Goal: Task Accomplishment & Management: Manage account settings

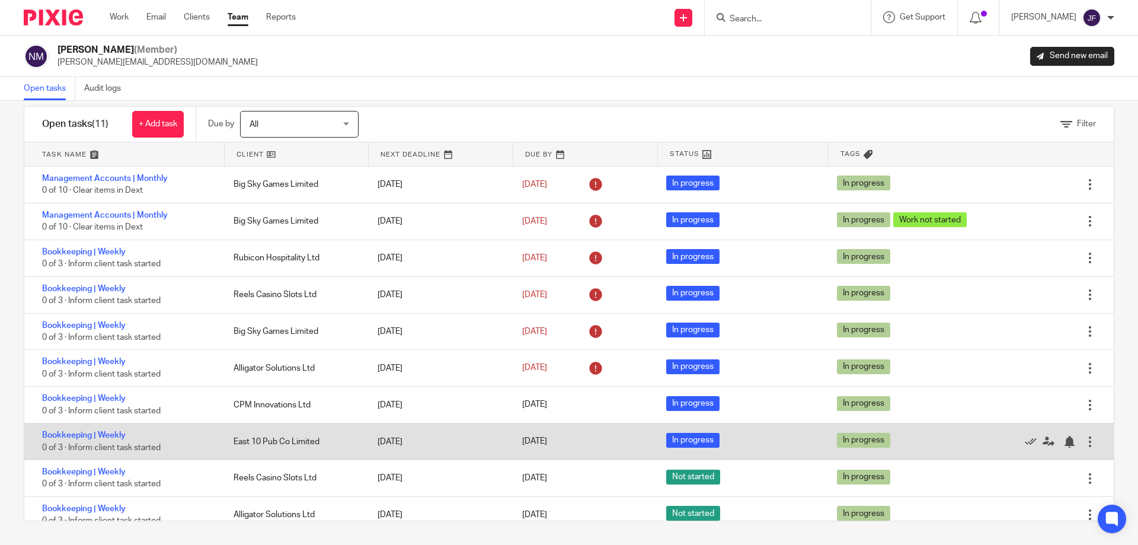
scroll to position [49, 0]
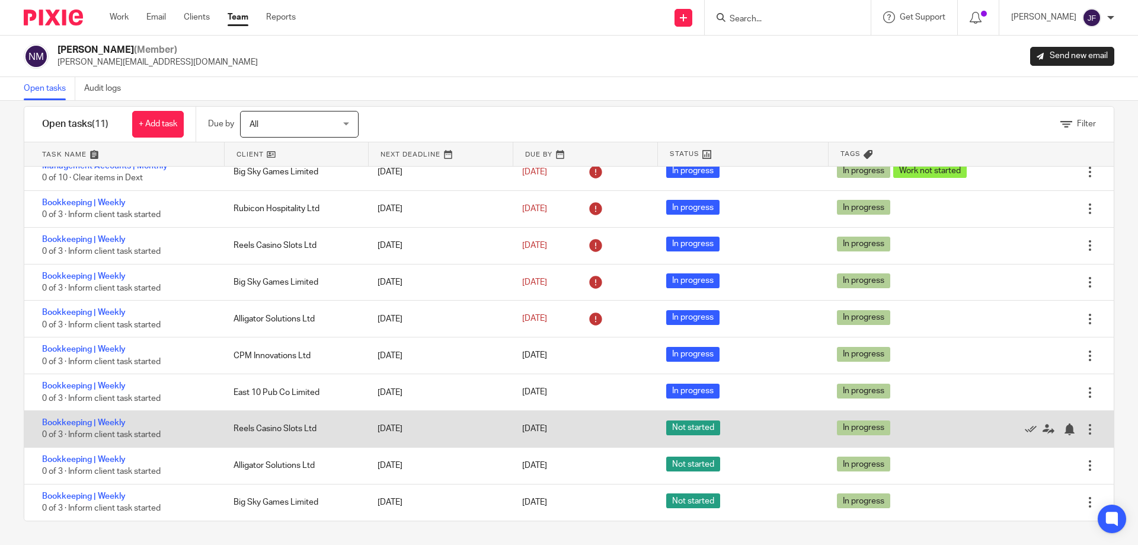
click at [1084, 428] on div at bounding box center [1090, 429] width 12 height 12
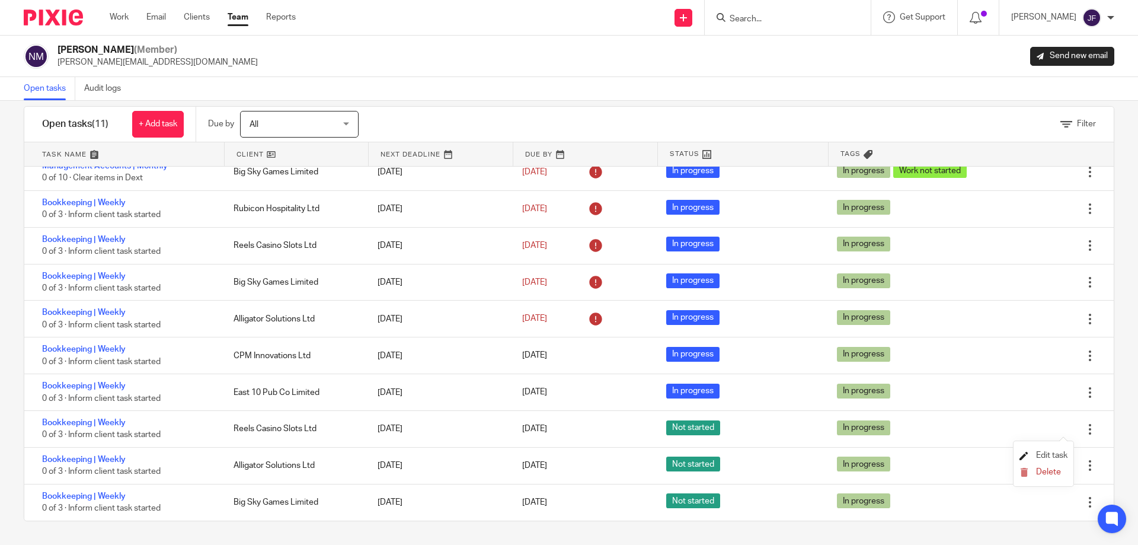
click at [1047, 453] on span "Edit task" at bounding box center [1051, 455] width 31 height 8
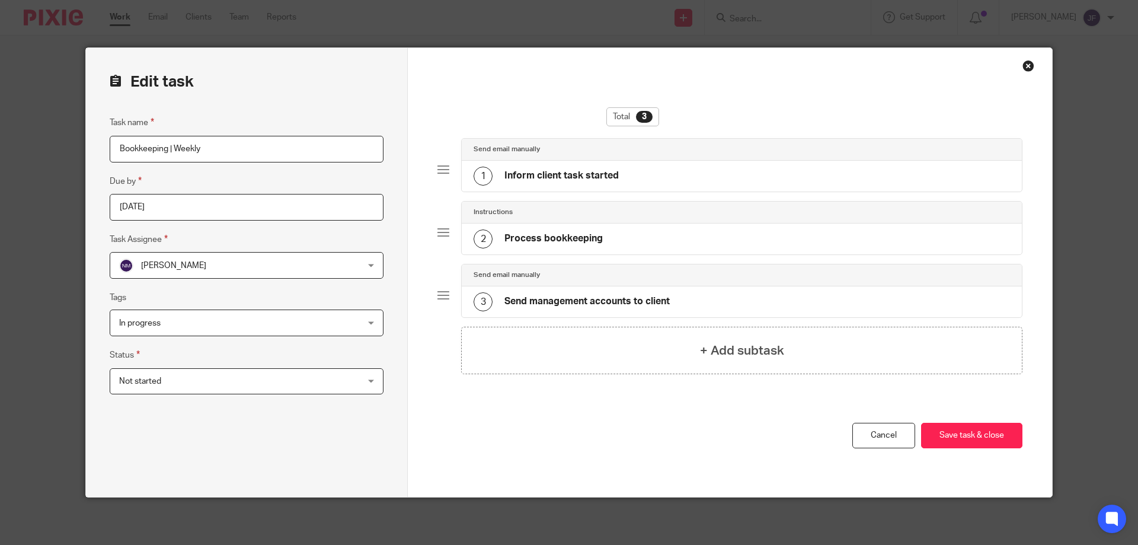
click at [231, 377] on span "Not started" at bounding box center [224, 381] width 211 height 25
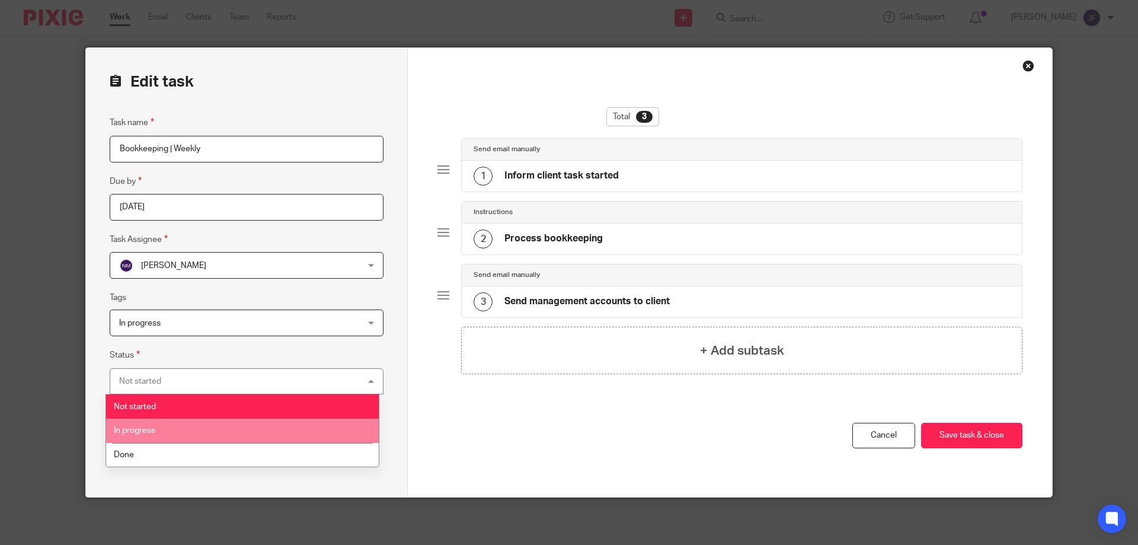
click at [161, 431] on li "In progress" at bounding box center [242, 430] width 273 height 24
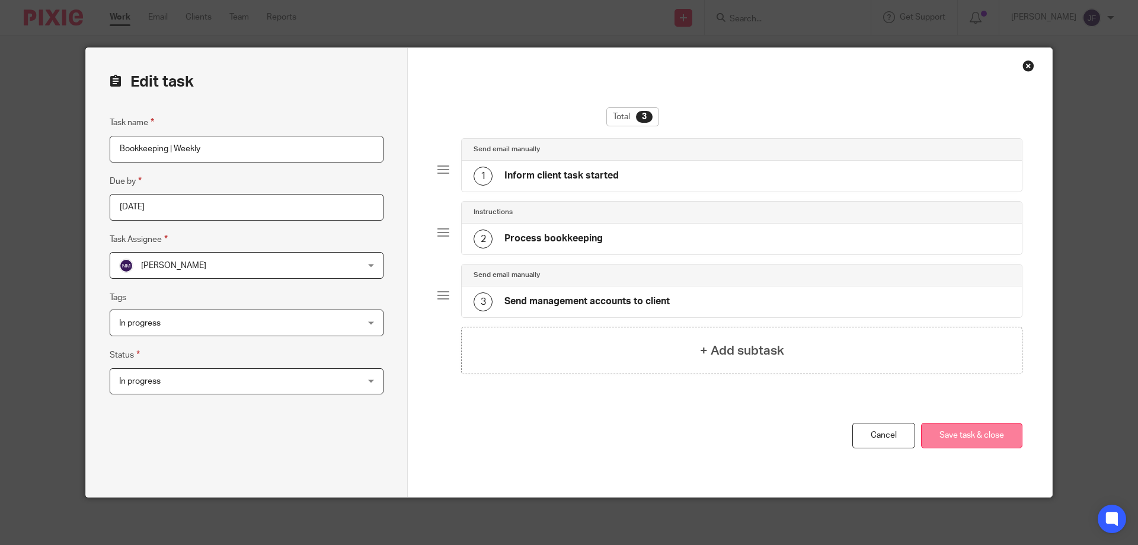
click at [959, 431] on button "Save task & close" at bounding box center [971, 435] width 101 height 25
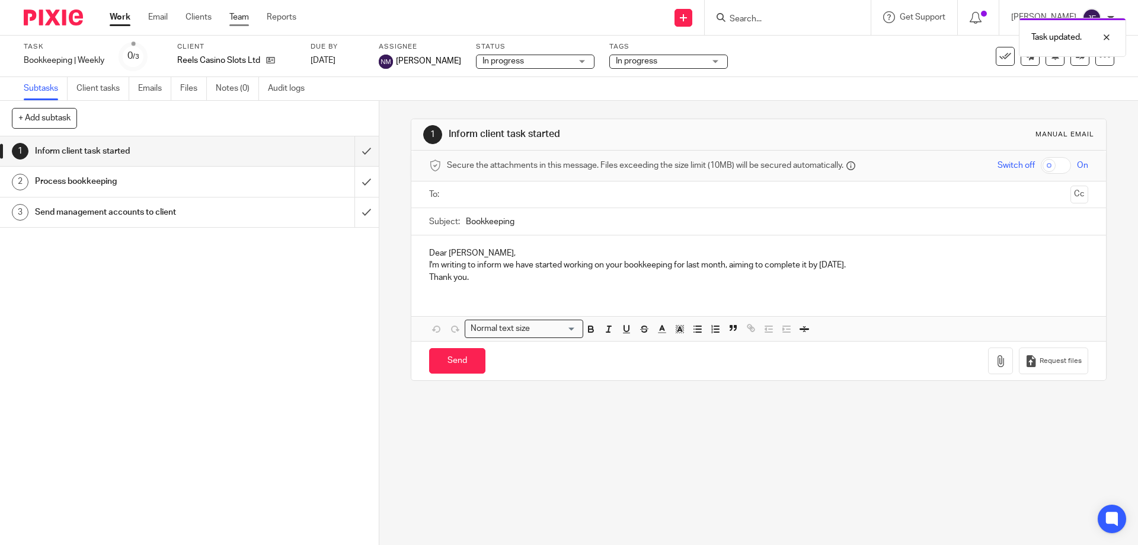
click at [239, 11] on link "Team" at bounding box center [239, 17] width 20 height 12
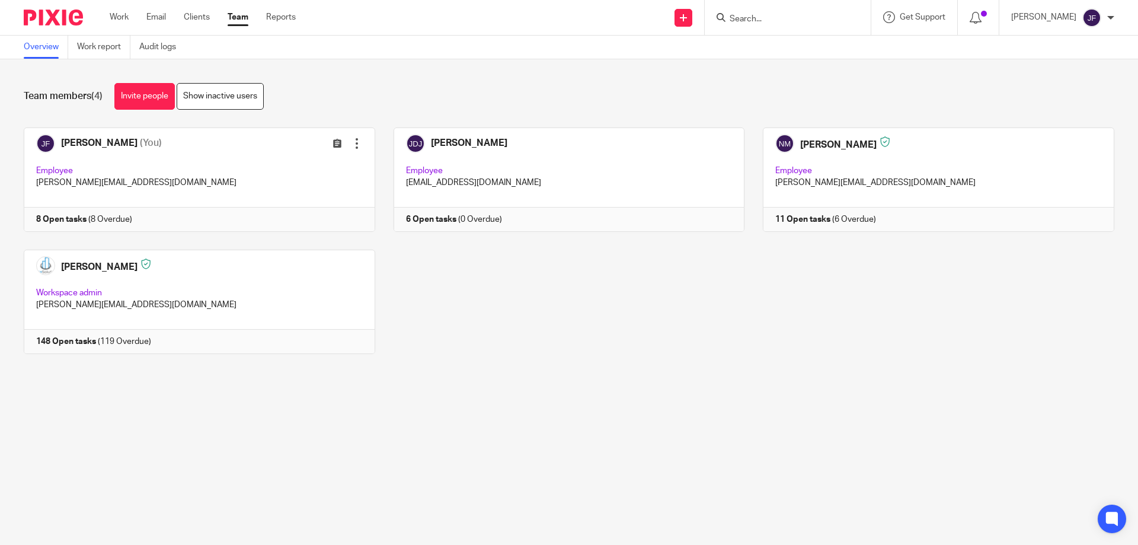
click at [830, 220] on link at bounding box center [929, 179] width 370 height 104
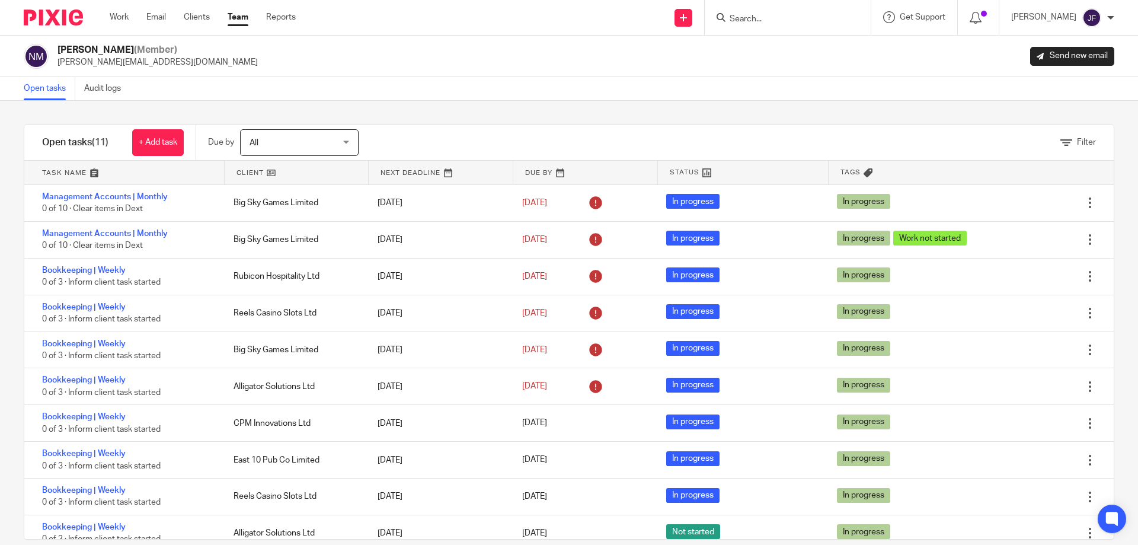
scroll to position [49, 0]
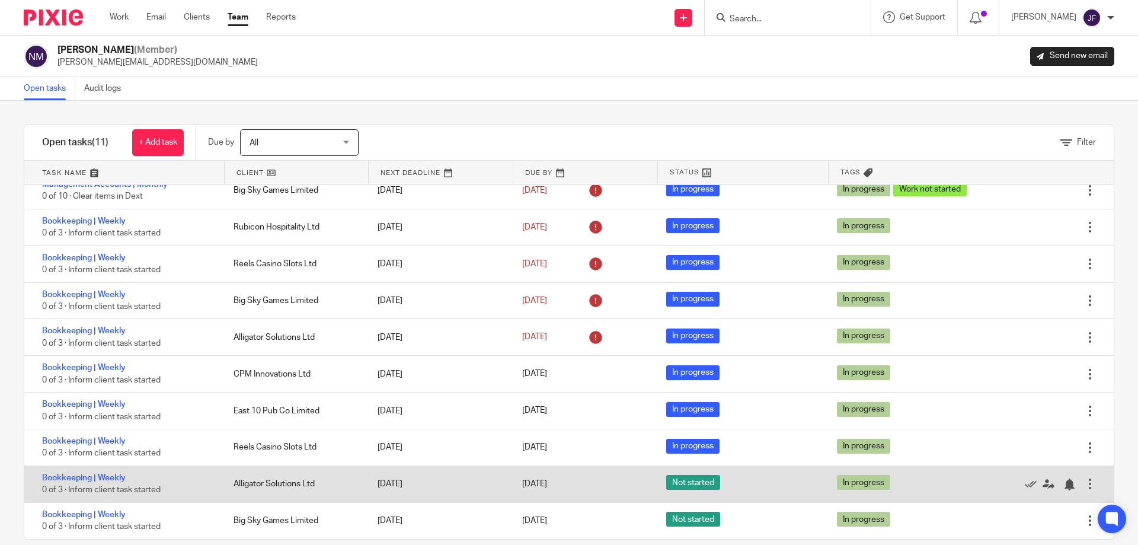
click at [1084, 488] on div at bounding box center [1090, 484] width 12 height 12
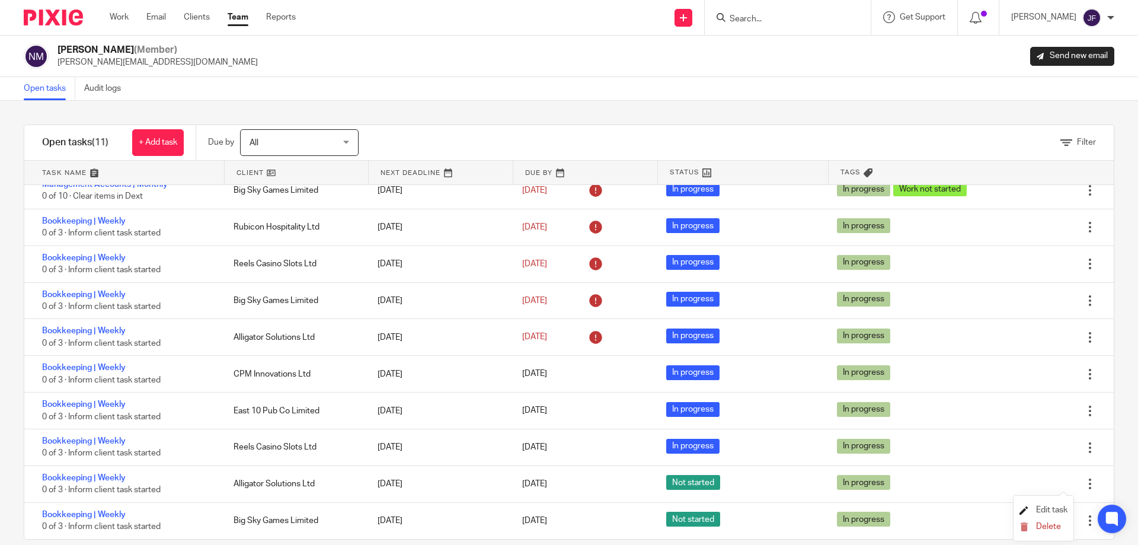
click at [1046, 507] on span "Edit task" at bounding box center [1051, 510] width 31 height 8
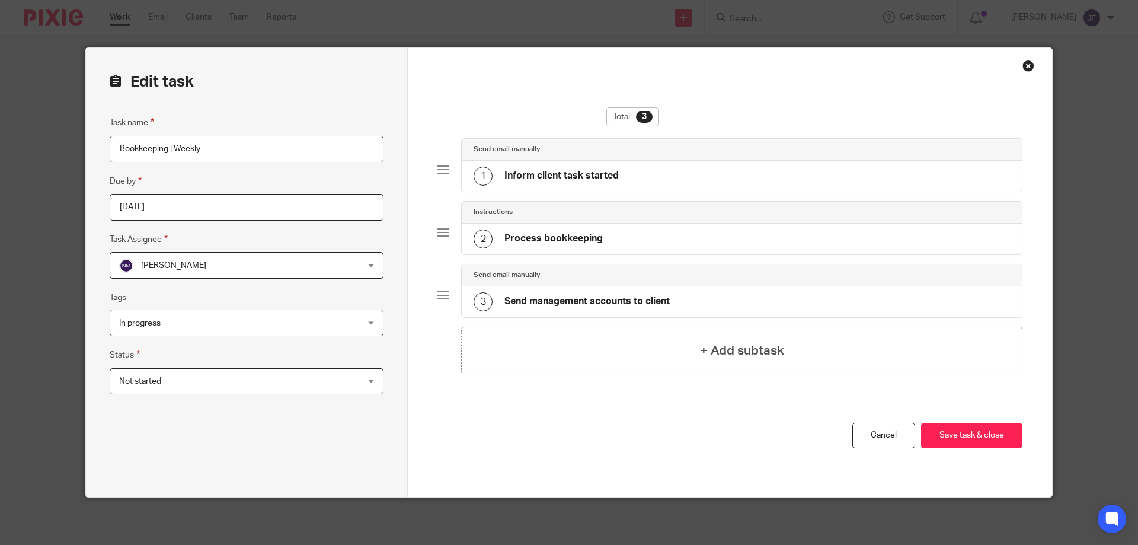
click at [200, 381] on span "Not started" at bounding box center [224, 381] width 211 height 25
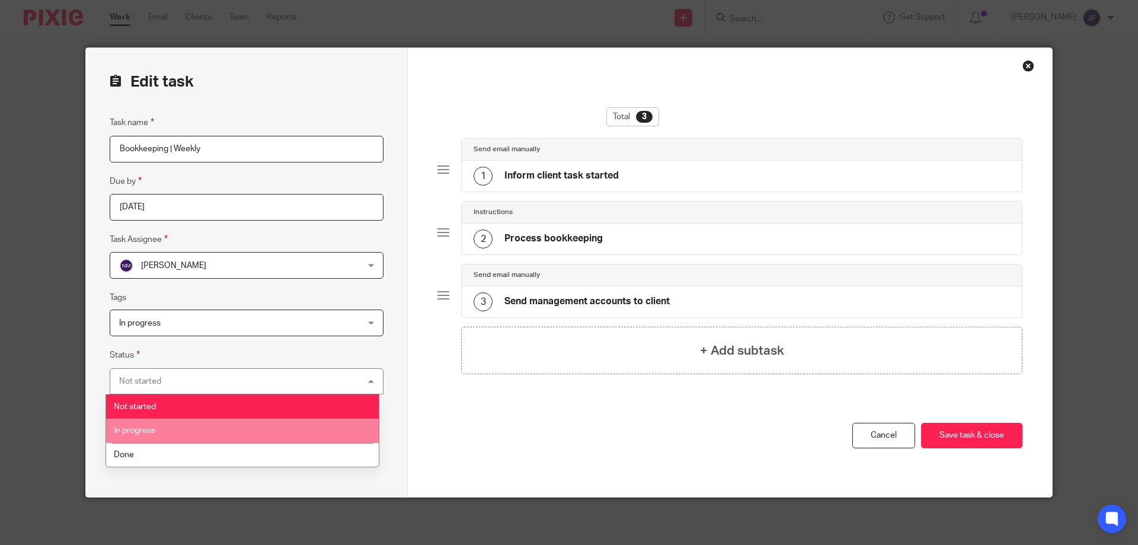
click at [144, 430] on span "In progress" at bounding box center [134, 430] width 41 height 8
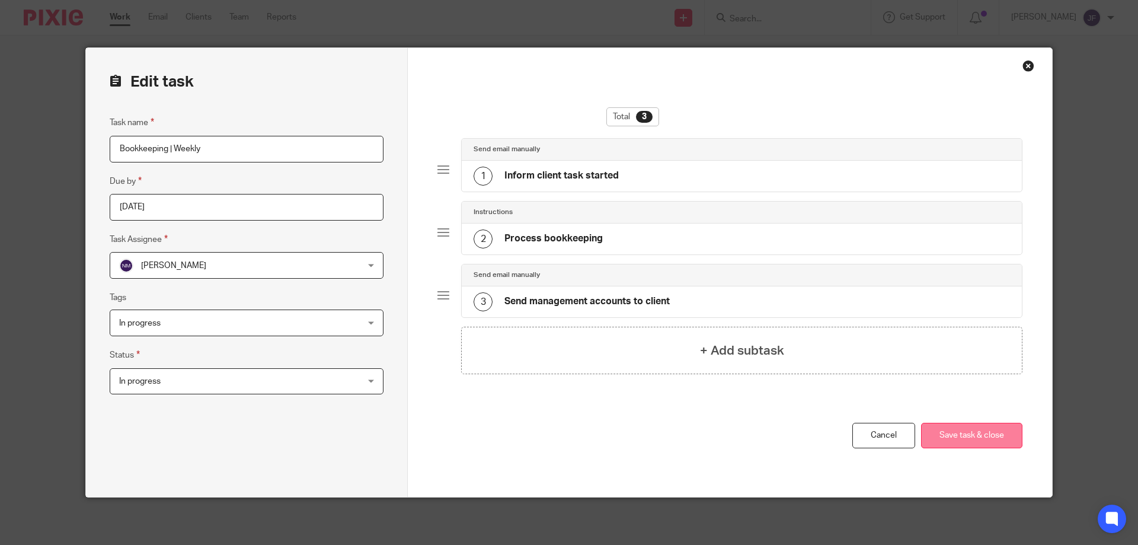
click at [953, 438] on button "Save task & close" at bounding box center [971, 435] width 101 height 25
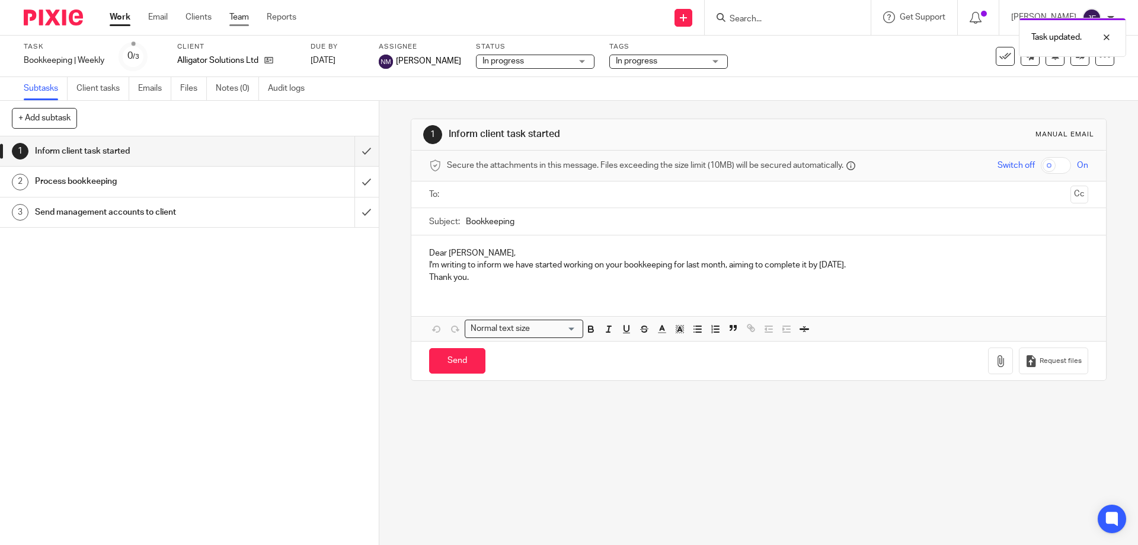
click at [244, 20] on link "Team" at bounding box center [239, 17] width 20 height 12
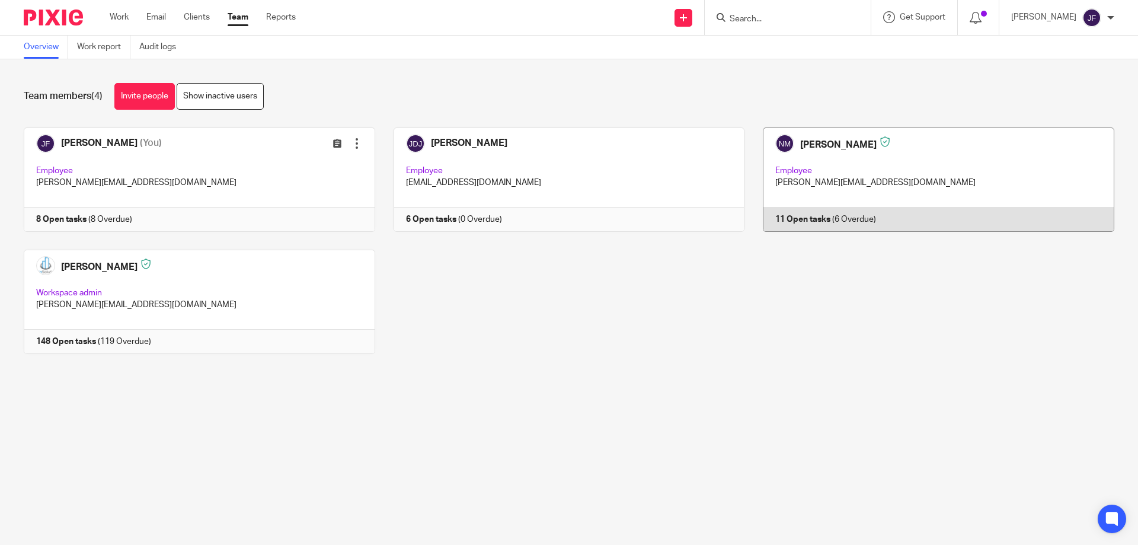
click at [791, 212] on link at bounding box center [929, 179] width 370 height 104
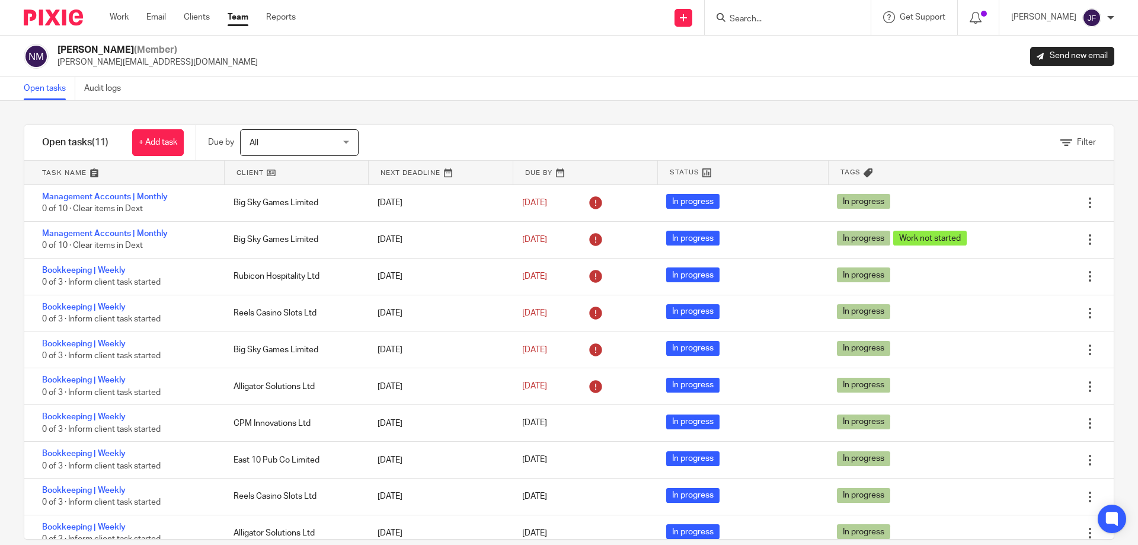
scroll to position [49, 0]
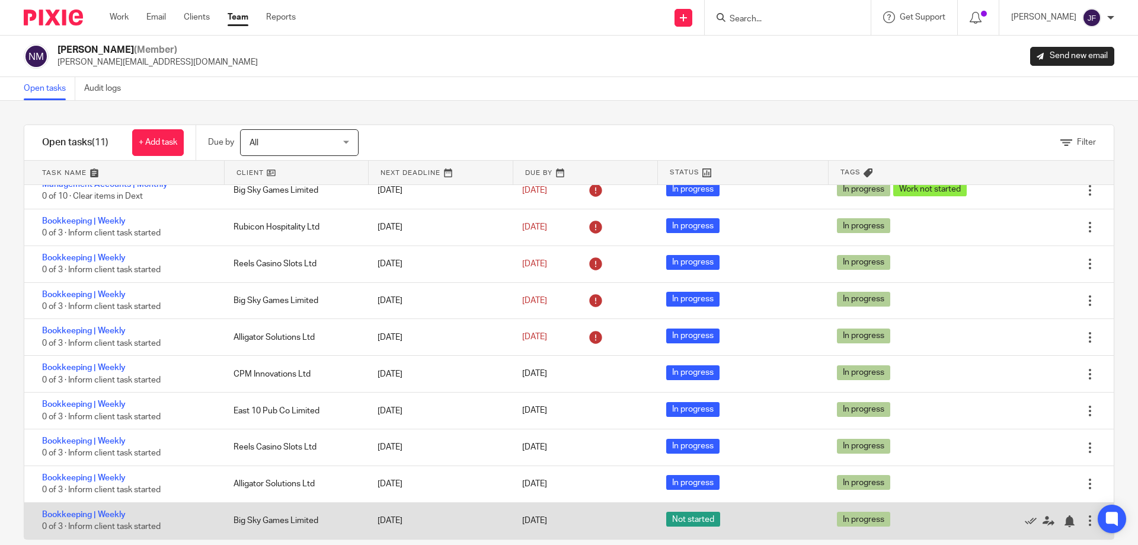
click at [1084, 517] on div at bounding box center [1090, 520] width 12 height 12
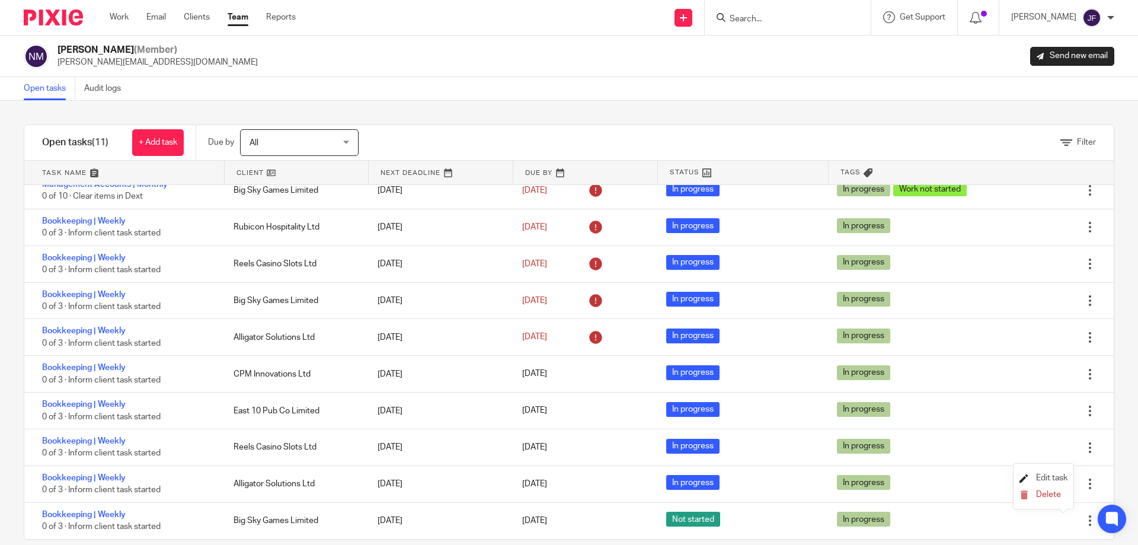
click at [1048, 479] on span "Edit task" at bounding box center [1051, 478] width 31 height 8
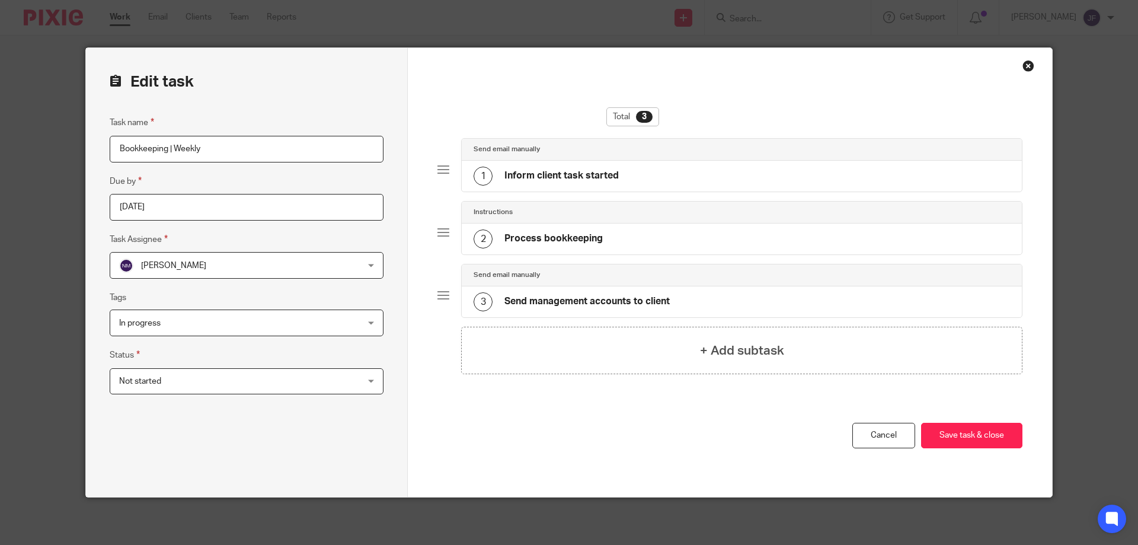
click at [171, 379] on span "Not started" at bounding box center [224, 381] width 211 height 25
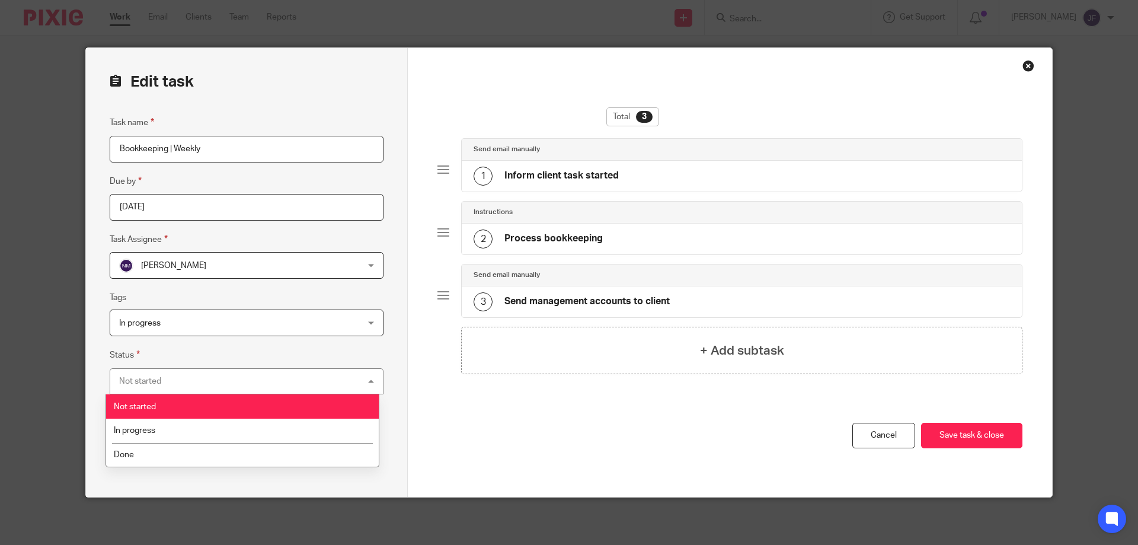
drag, startPoint x: 168, startPoint y: 404, endPoint x: 139, endPoint y: 426, distance: 36.5
click at [166, 406] on li "Not started" at bounding box center [242, 406] width 273 height 24
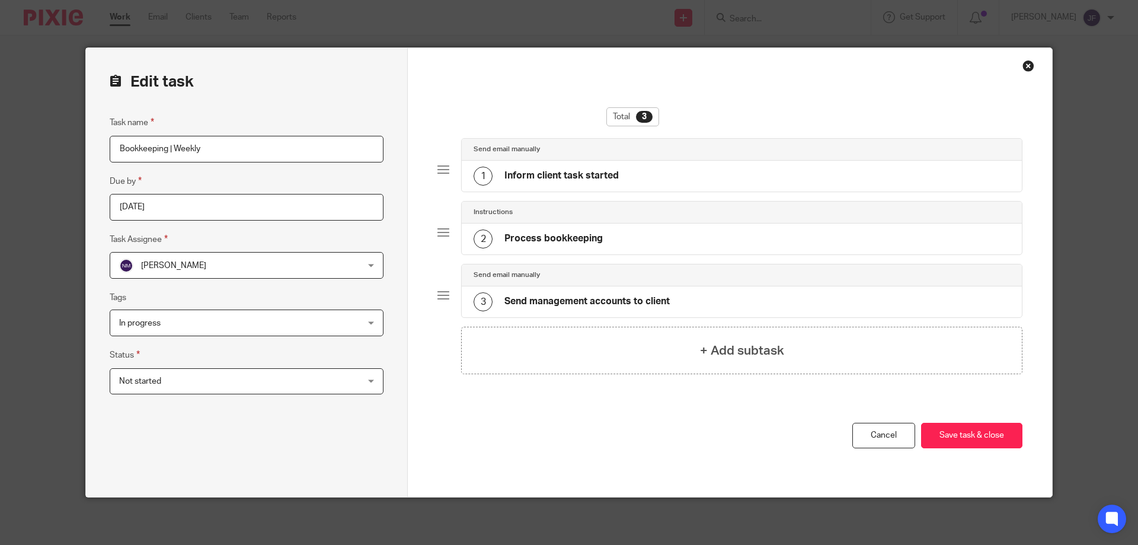
click at [152, 381] on span "Not started" at bounding box center [140, 381] width 42 height 8
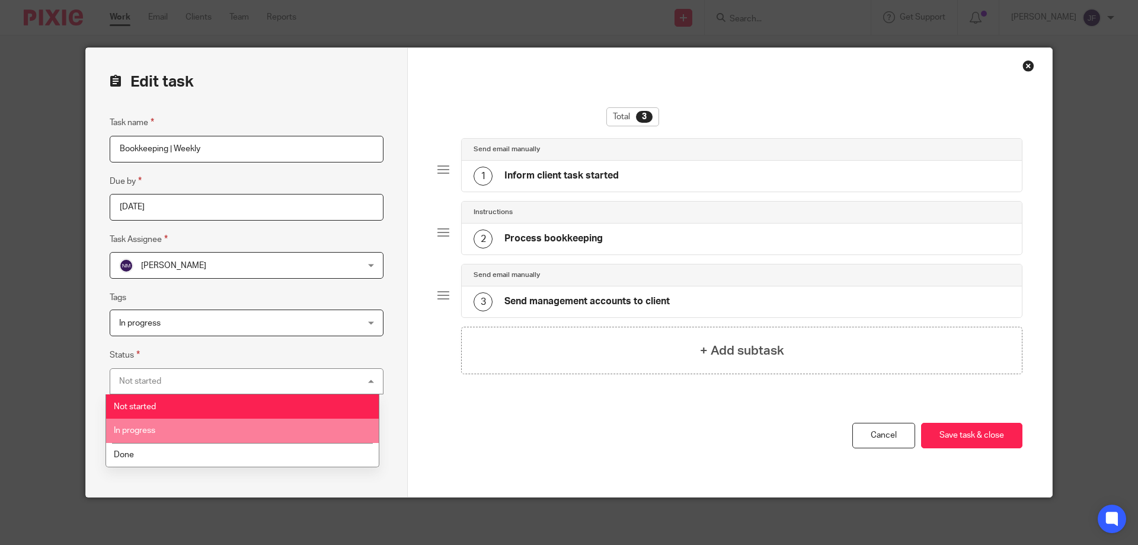
click at [164, 428] on li "In progress" at bounding box center [242, 430] width 273 height 24
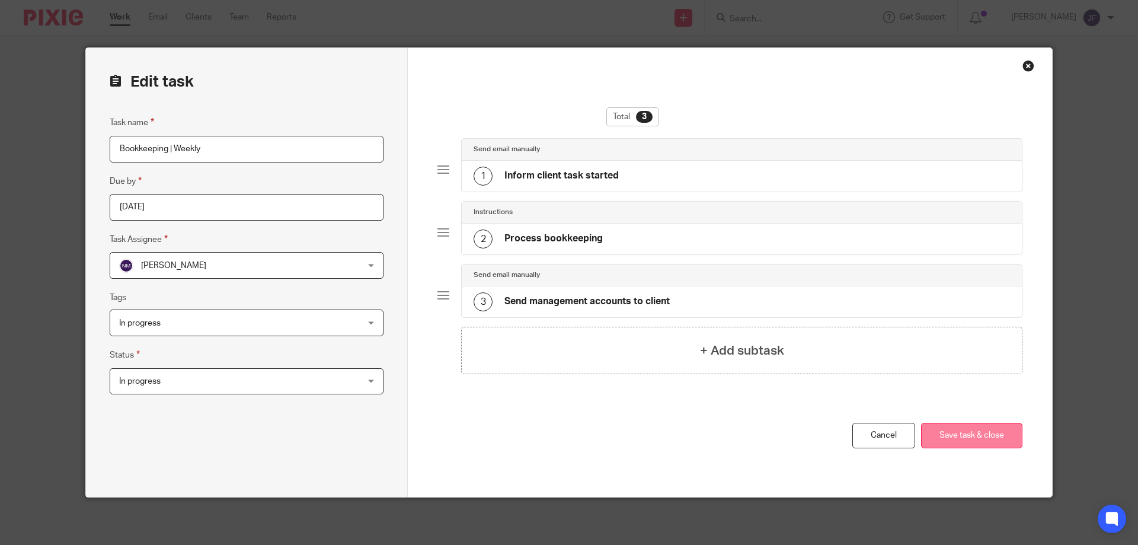
click at [934, 432] on button "Save task & close" at bounding box center [971, 435] width 101 height 25
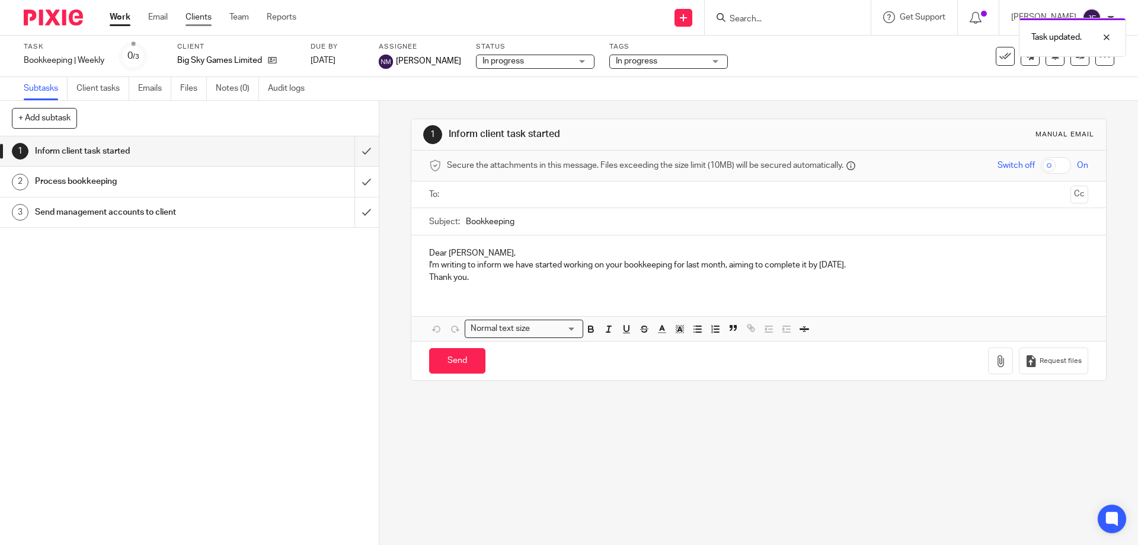
click at [194, 14] on link "Clients" at bounding box center [199, 17] width 26 height 12
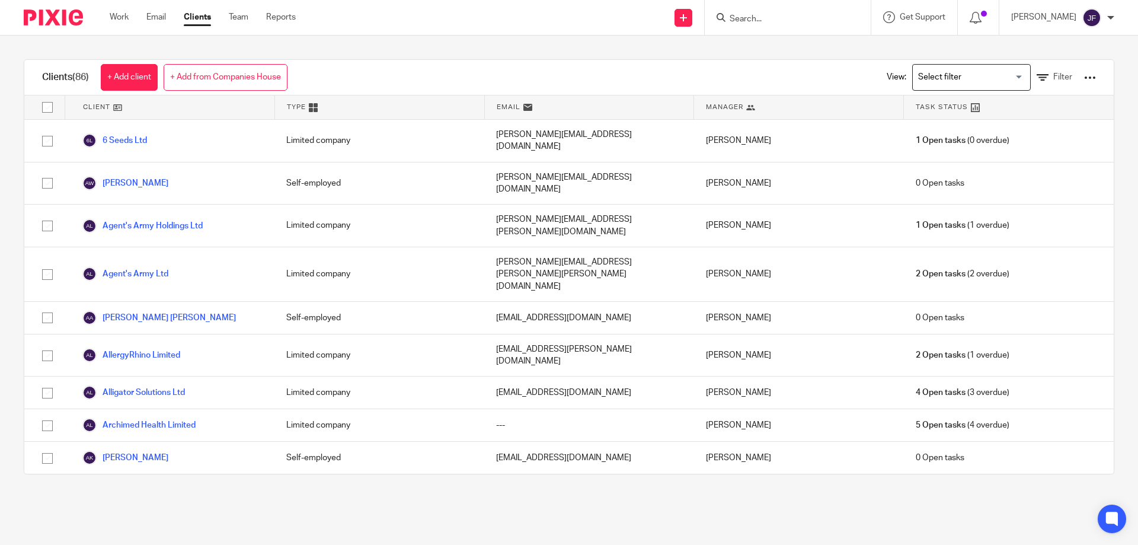
scroll to position [474, 0]
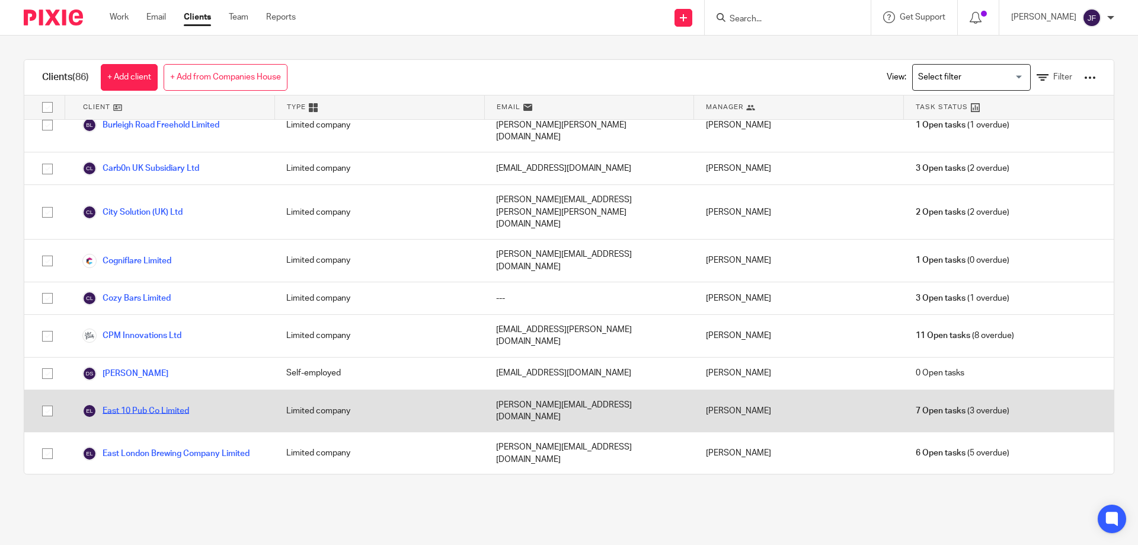
click at [148, 404] on link "East 10 Pub Co Limited" at bounding box center [135, 411] width 107 height 14
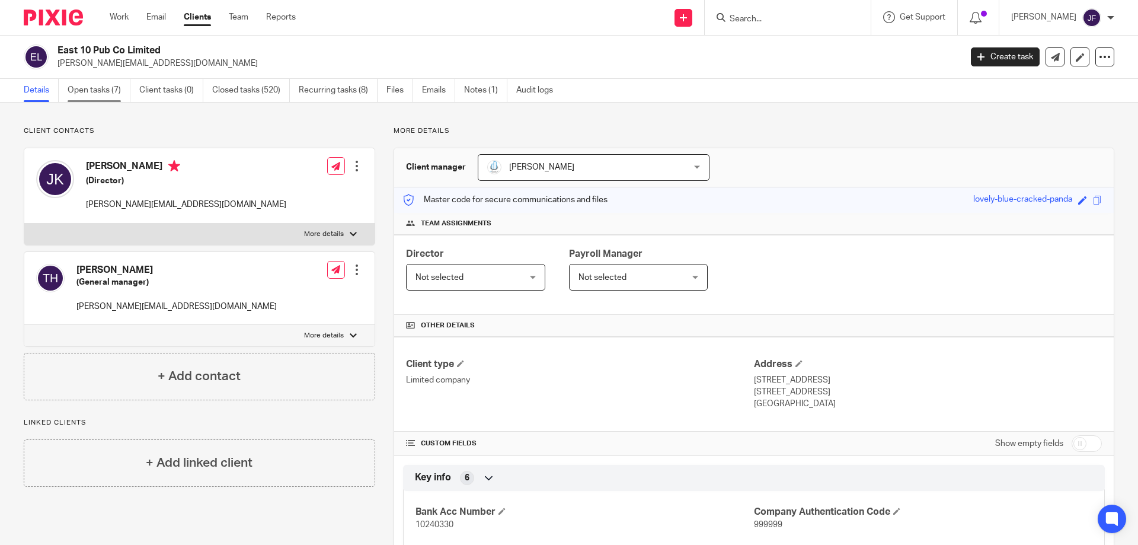
click at [87, 88] on link "Open tasks (7)" at bounding box center [99, 90] width 63 height 23
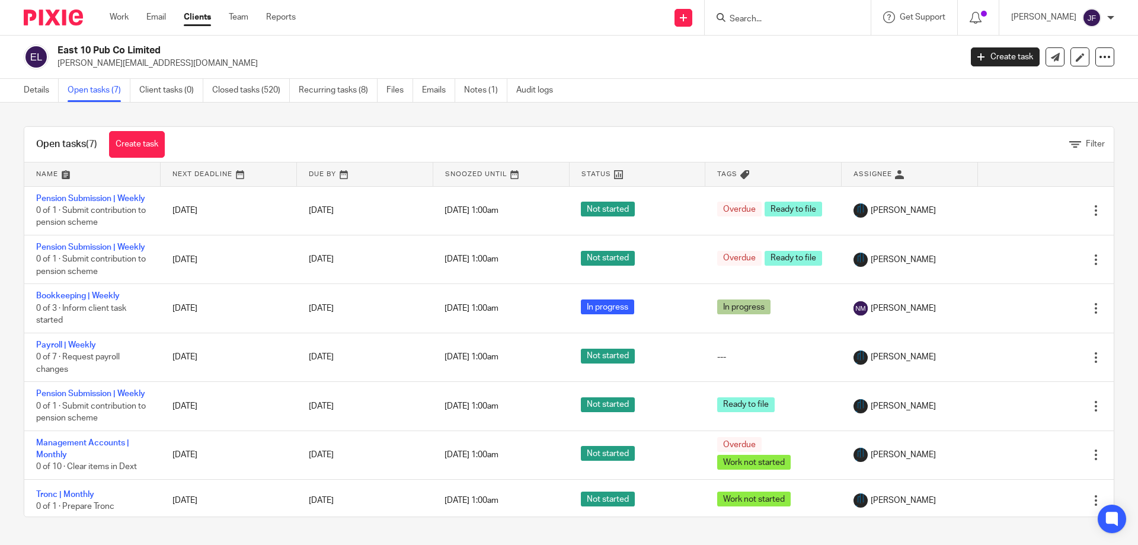
click at [84, 83] on link "Open tasks (7)" at bounding box center [99, 90] width 63 height 23
click at [145, 145] on link "Create task" at bounding box center [137, 144] width 56 height 27
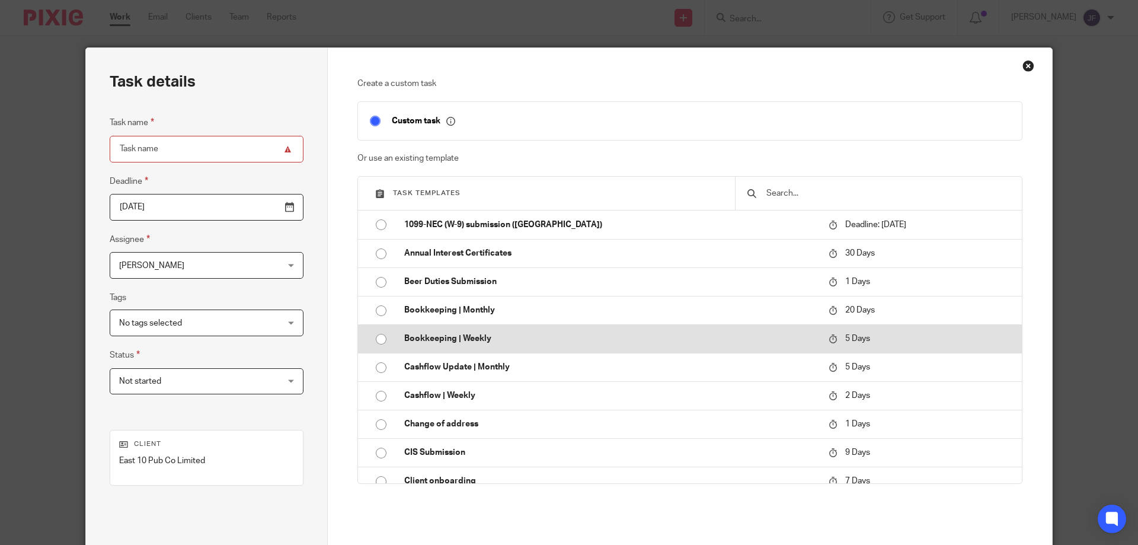
click at [376, 339] on input "radio" at bounding box center [381, 339] width 23 height 23
type input "[DATE]"
type input "Bookkeeping | Weekly"
checkbox input "false"
radio input "false"
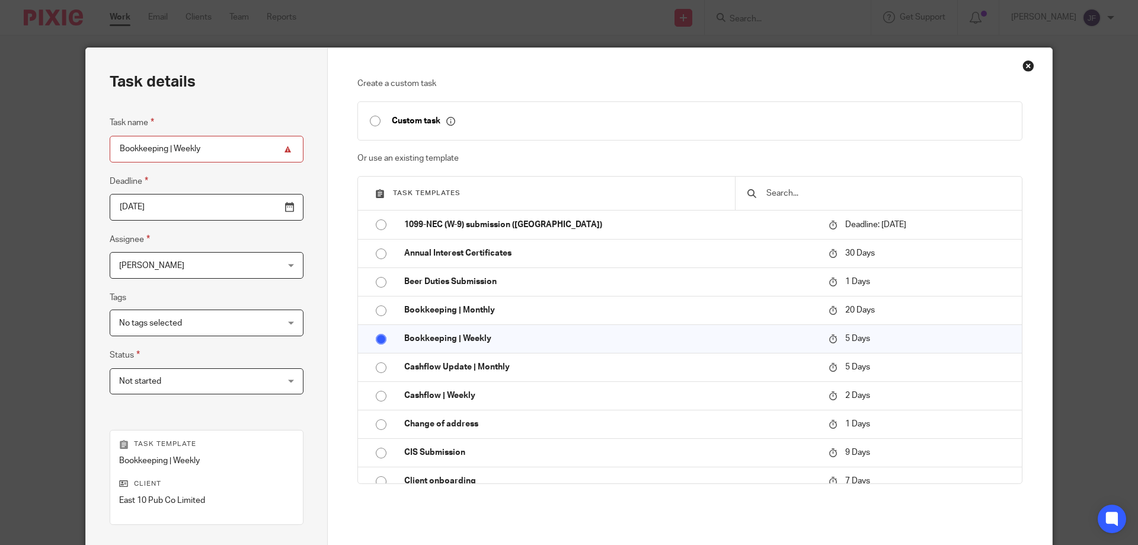
click at [178, 322] on span "No tags selected" at bounding box center [192, 322] width 147 height 25
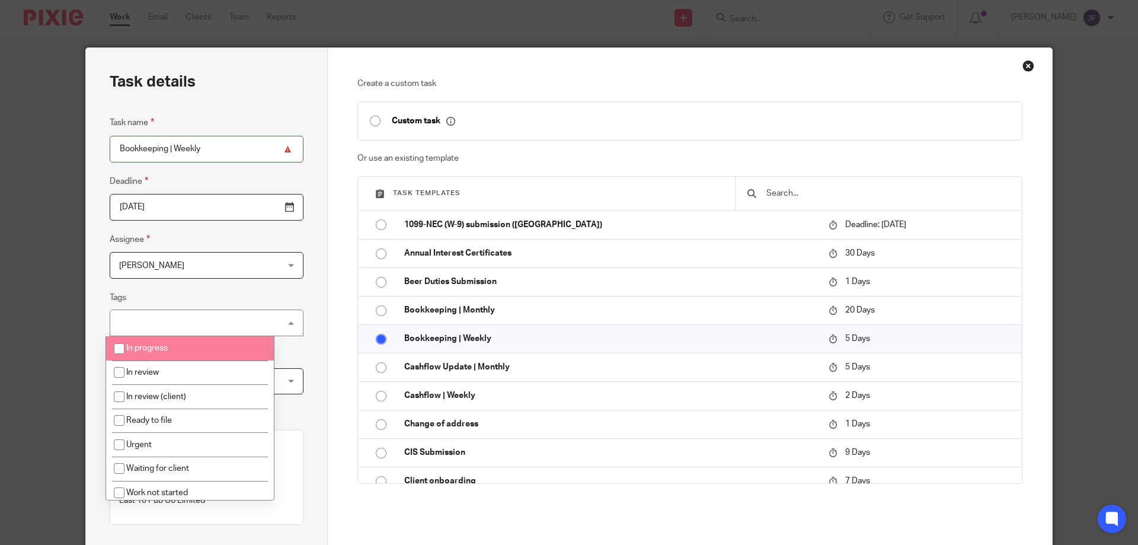
click at [118, 346] on input "checkbox" at bounding box center [119, 348] width 23 height 23
checkbox input "true"
click at [167, 268] on span "[PERSON_NAME]" at bounding box center [151, 265] width 65 height 8
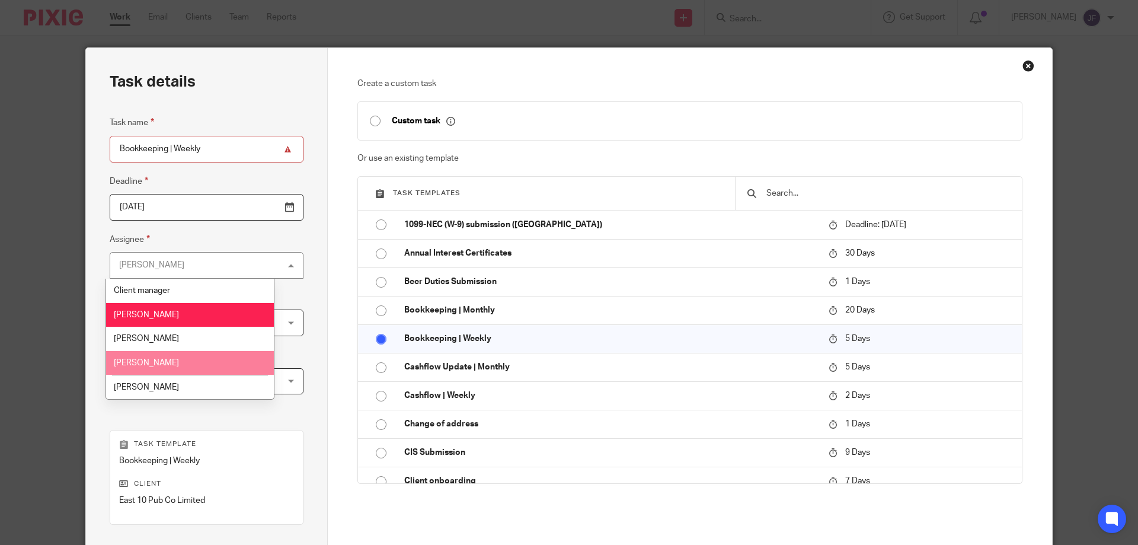
click at [152, 363] on span "Nayan Mange" at bounding box center [146, 363] width 65 height 8
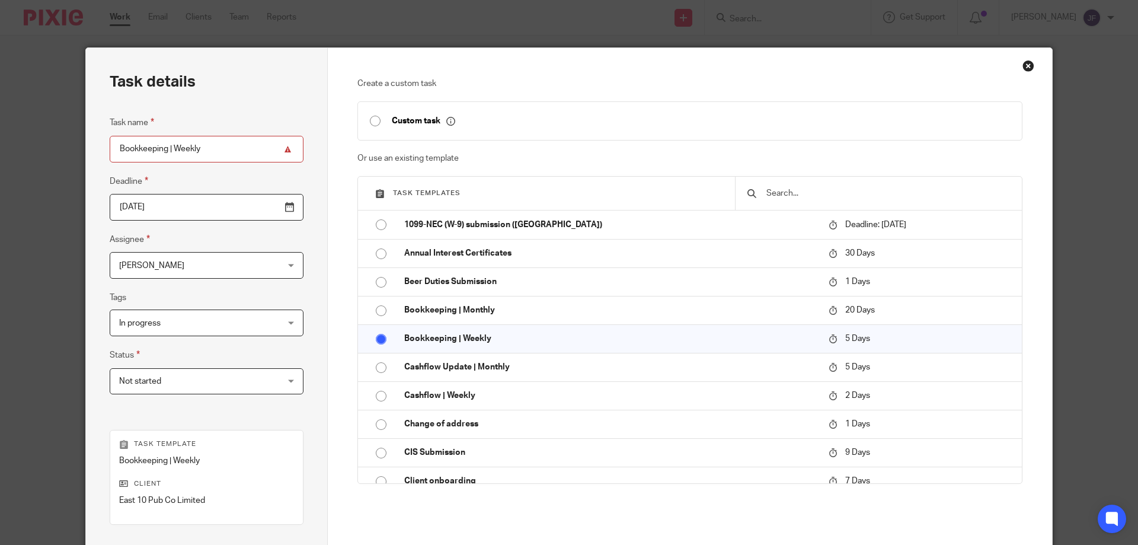
click at [154, 383] on span "Not started" at bounding box center [140, 381] width 42 height 8
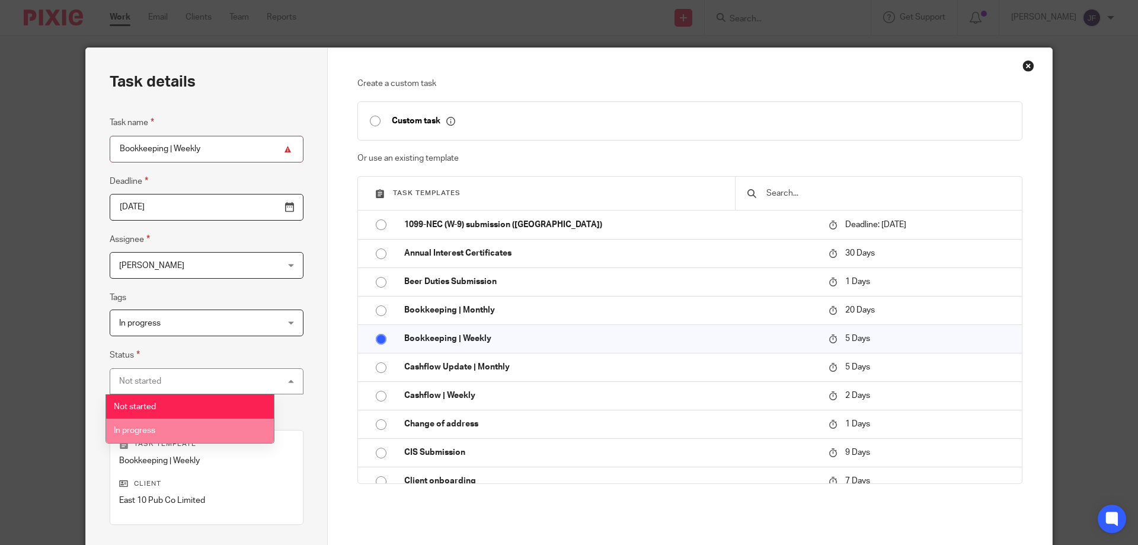
click at [124, 428] on span "In progress" at bounding box center [134, 430] width 41 height 8
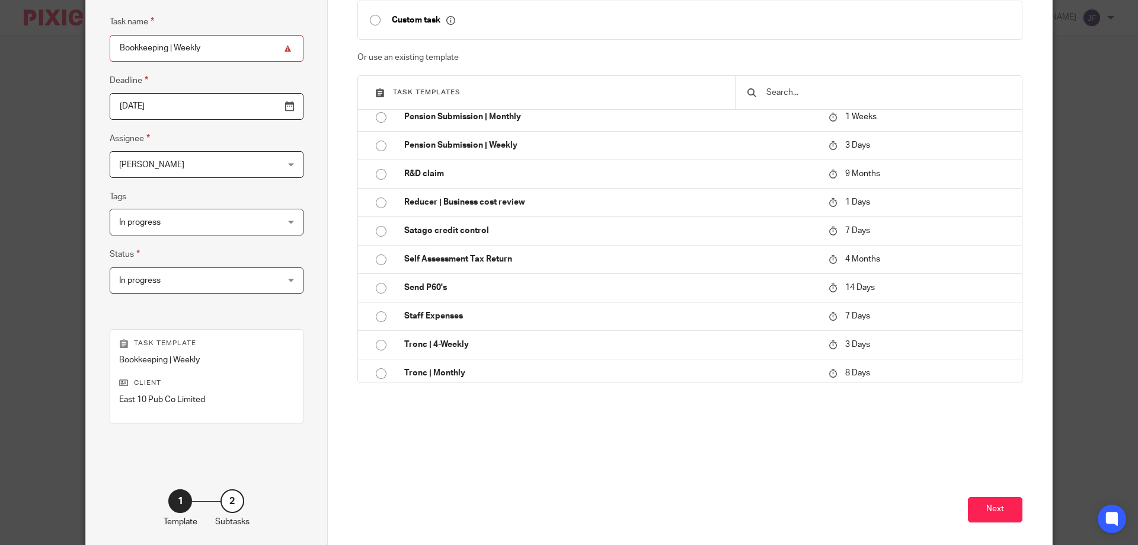
scroll to position [156, 0]
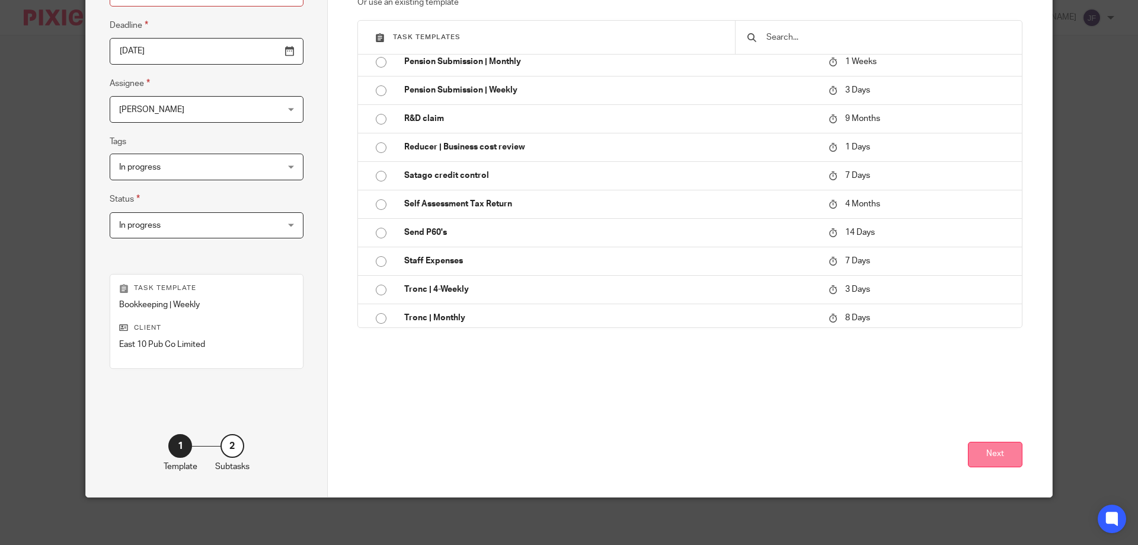
click at [995, 446] on button "Next" at bounding box center [995, 454] width 55 height 25
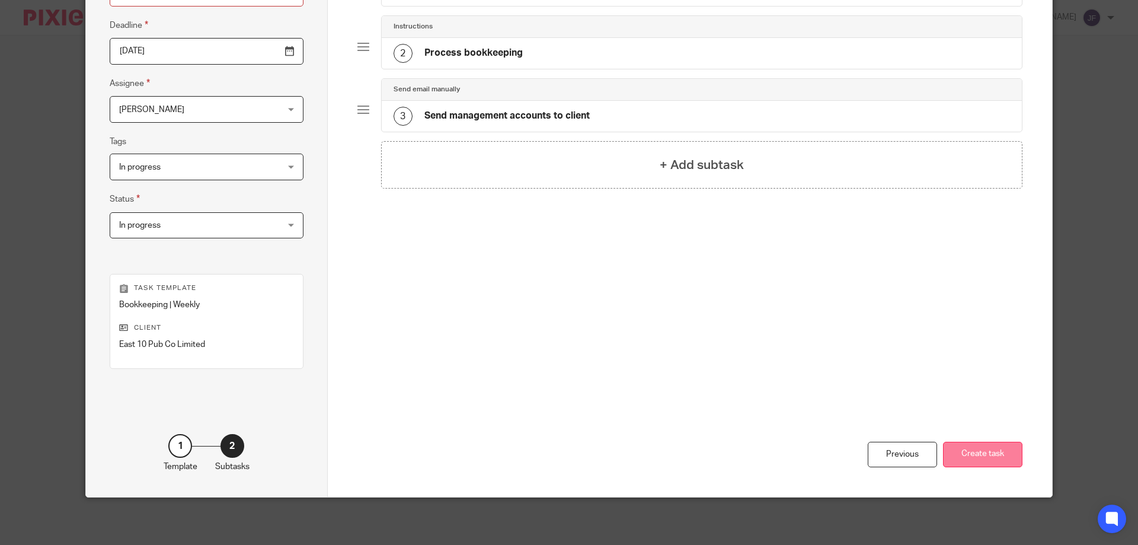
click at [980, 451] on button "Create task" at bounding box center [982, 454] width 79 height 25
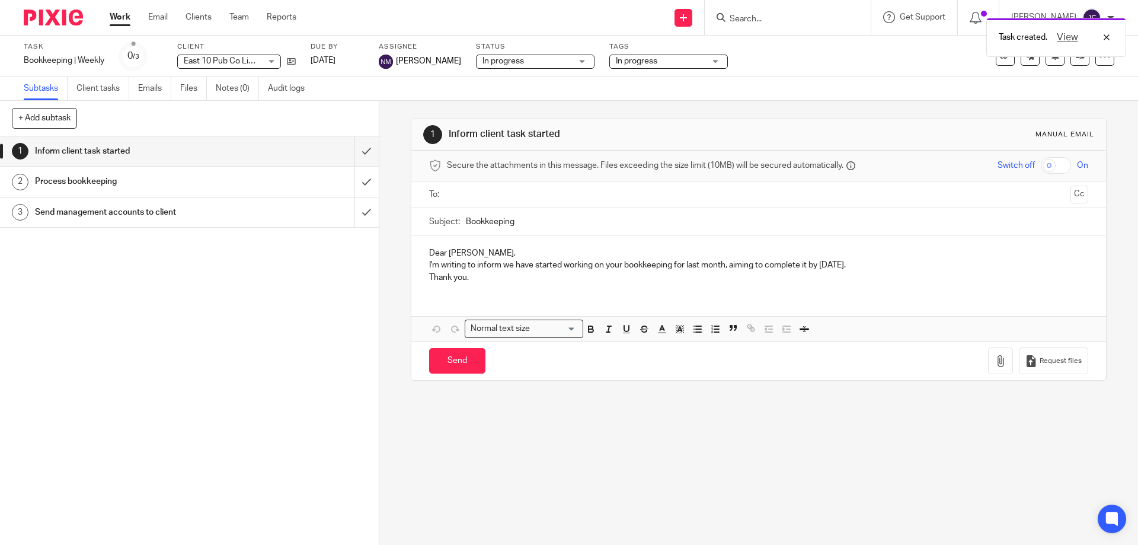
drag, startPoint x: 196, startPoint y: 19, endPoint x: 194, endPoint y: 27, distance: 7.8
click at [196, 20] on link "Clients" at bounding box center [199, 17] width 26 height 12
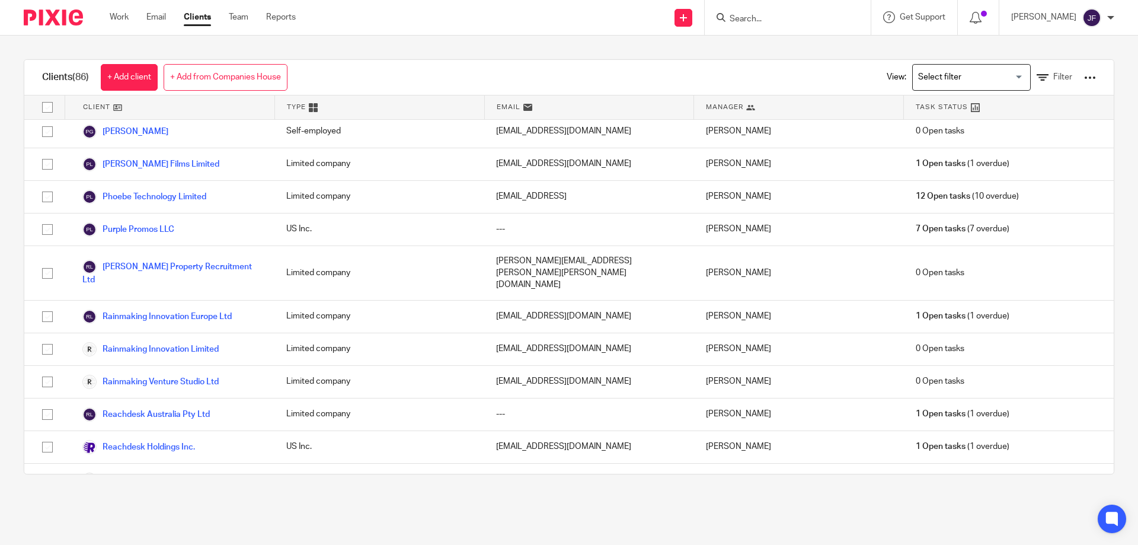
scroll to position [2074, 0]
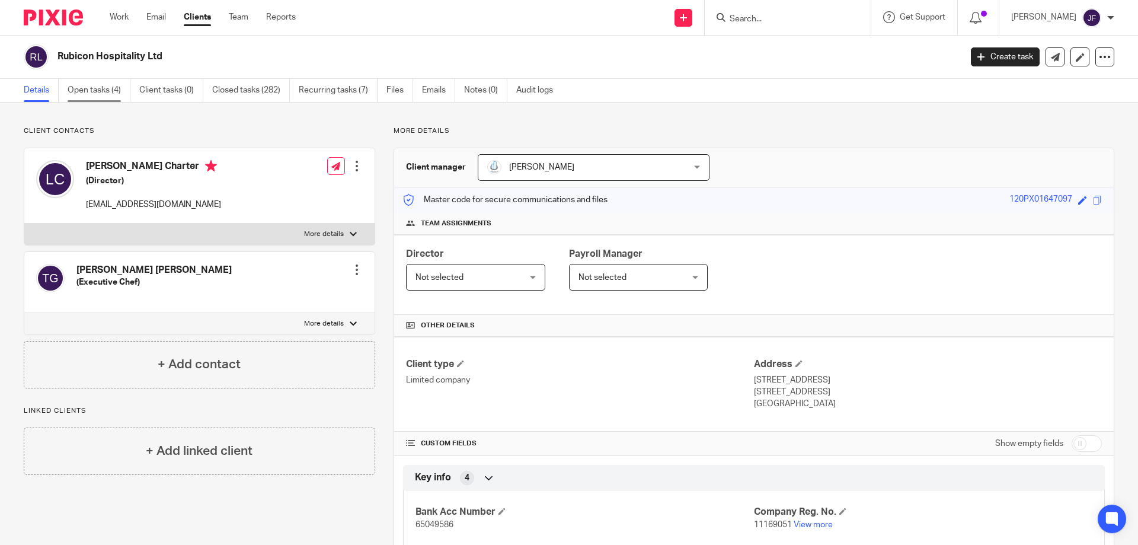
click at [97, 87] on link "Open tasks (4)" at bounding box center [99, 90] width 63 height 23
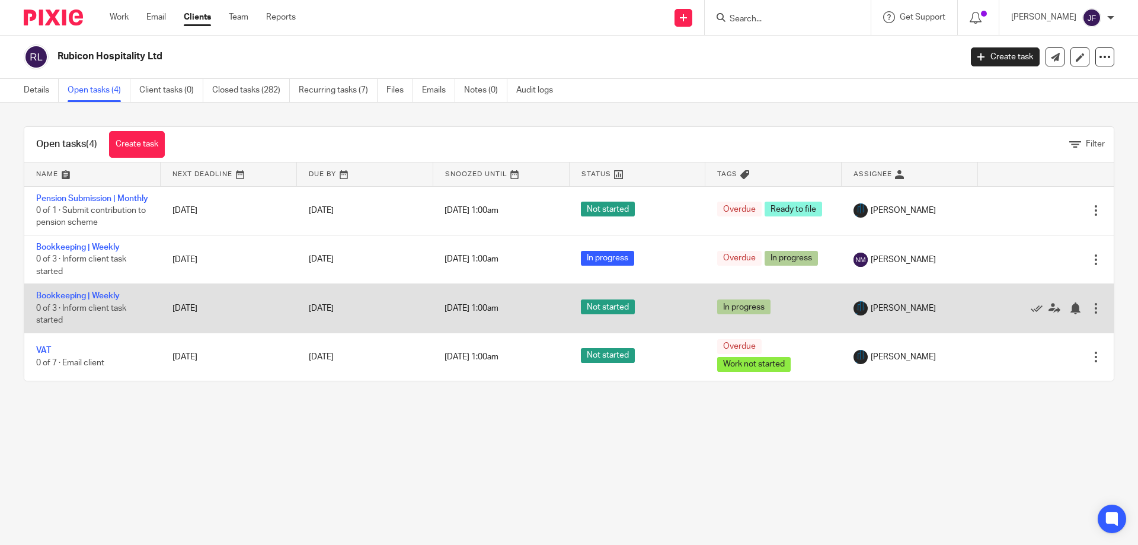
click at [1090, 314] on div at bounding box center [1096, 308] width 12 height 12
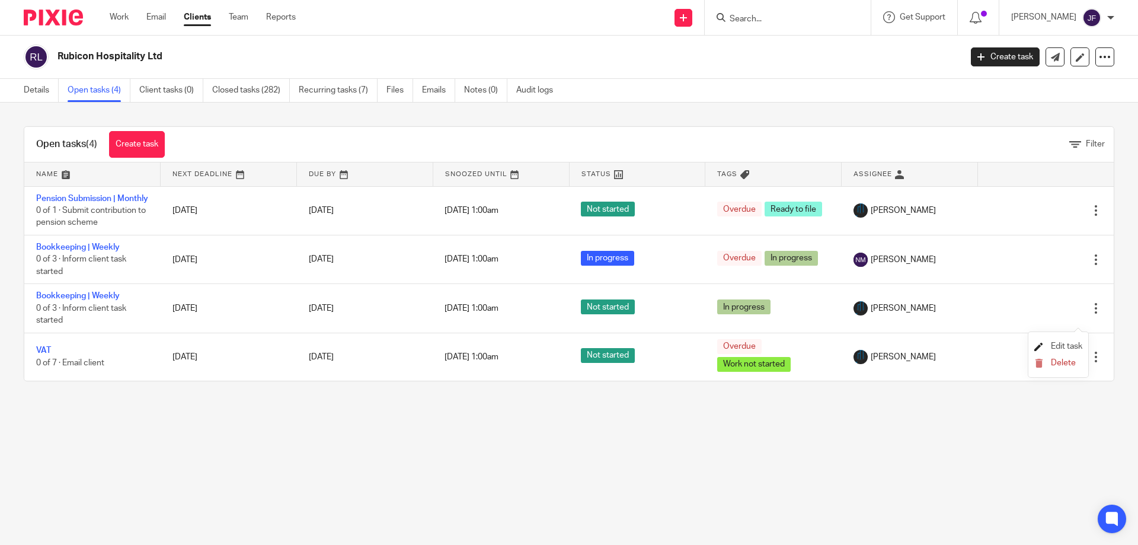
click at [1062, 345] on span "Edit task" at bounding box center [1066, 346] width 31 height 8
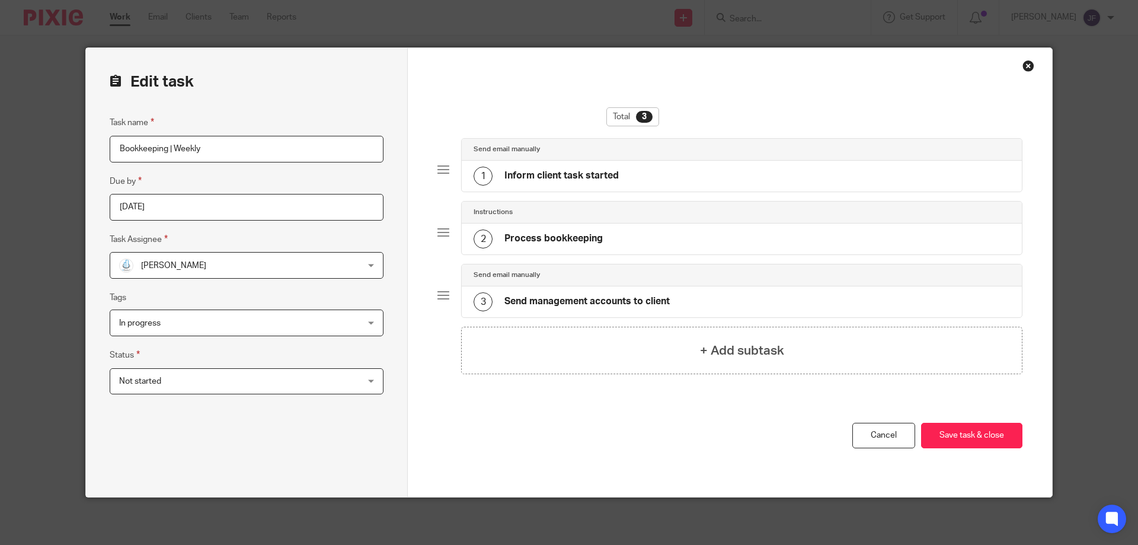
click at [144, 378] on span "Not started" at bounding box center [140, 381] width 42 height 8
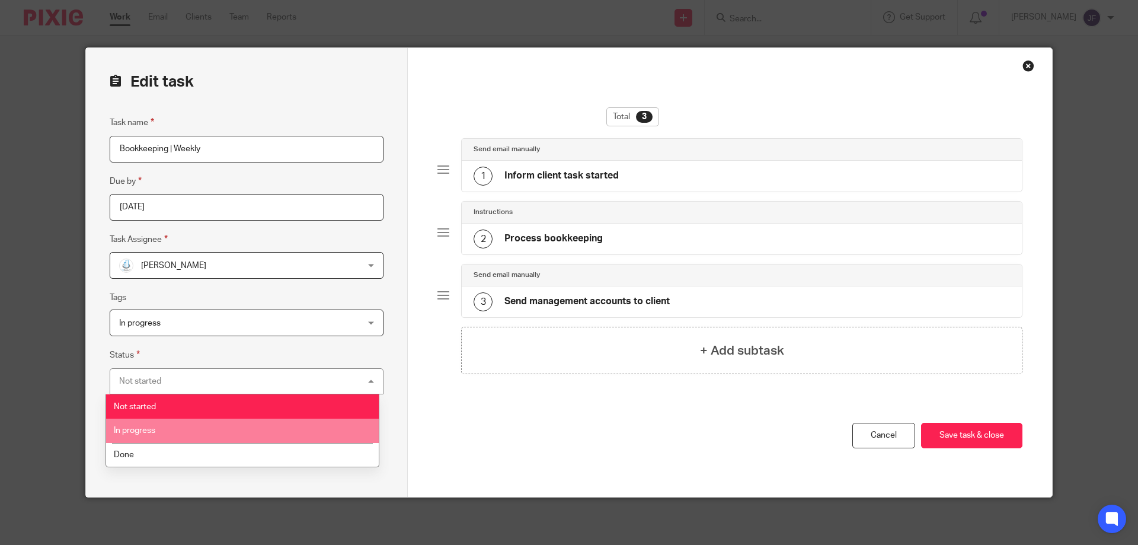
click at [149, 424] on li "In progress" at bounding box center [242, 430] width 273 height 24
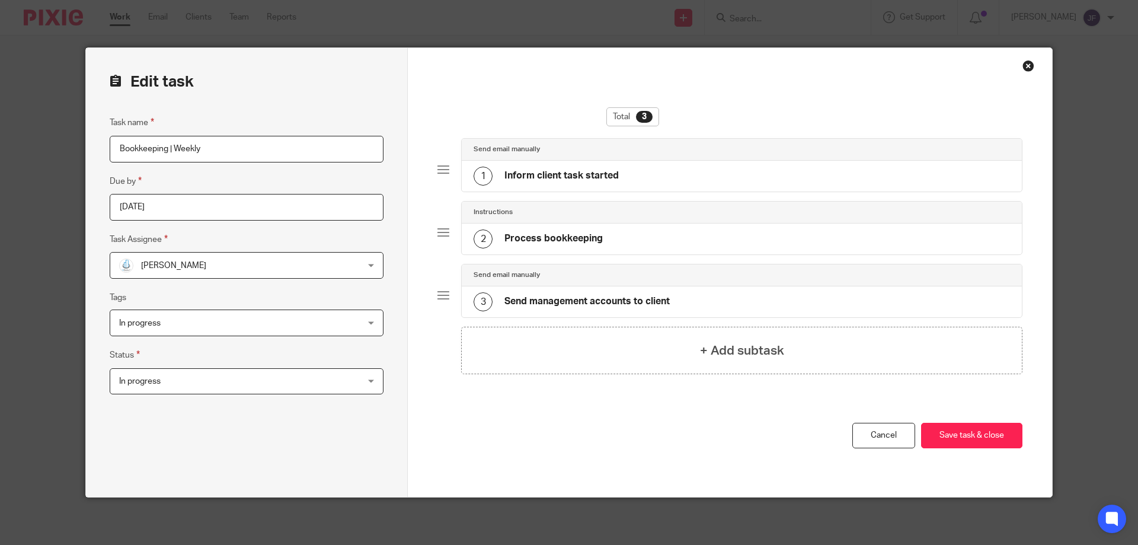
click at [195, 265] on span "[PERSON_NAME]" at bounding box center [224, 264] width 211 height 25
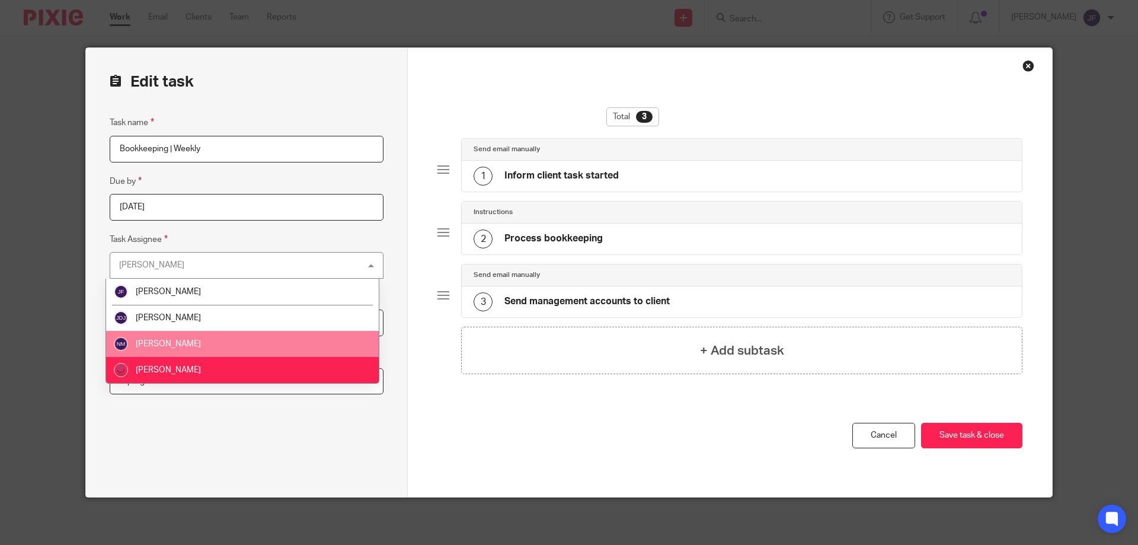
click at [199, 343] on li "[PERSON_NAME]" at bounding box center [242, 344] width 273 height 26
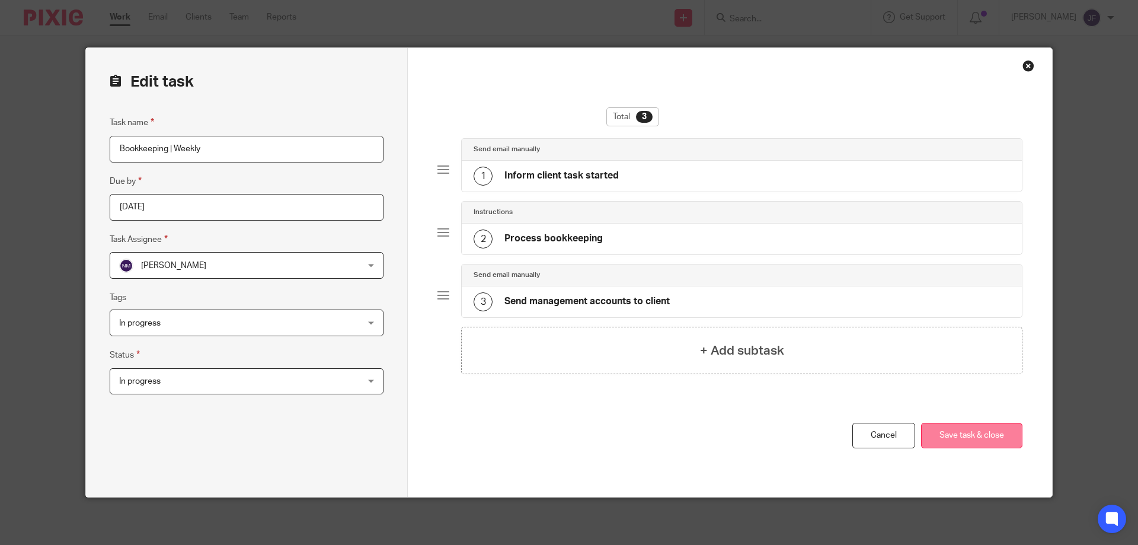
click at [968, 438] on button "Save task & close" at bounding box center [971, 435] width 101 height 25
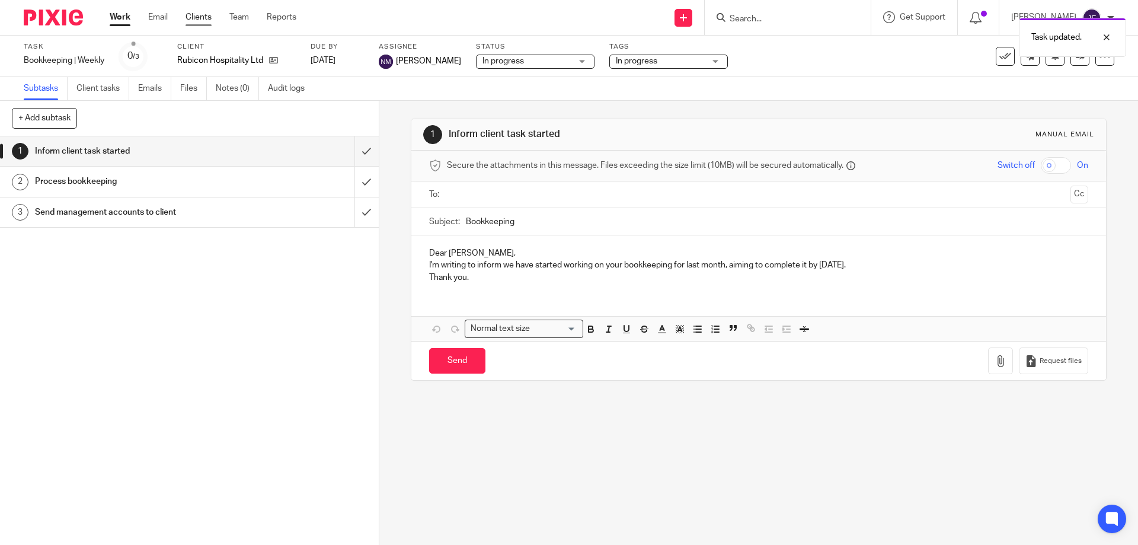
click at [196, 14] on link "Clients" at bounding box center [199, 17] width 26 height 12
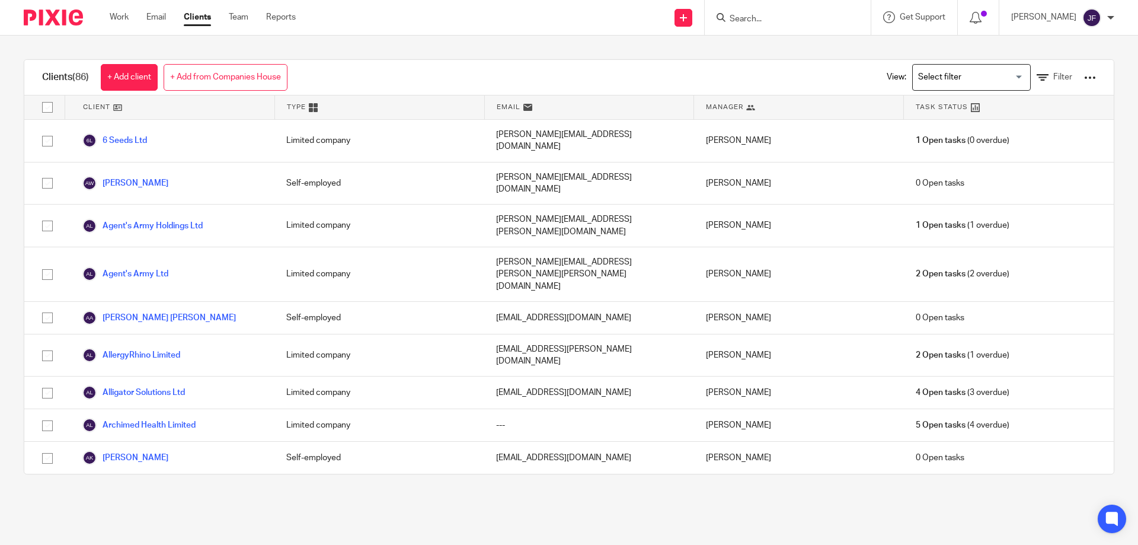
scroll to position [356, 0]
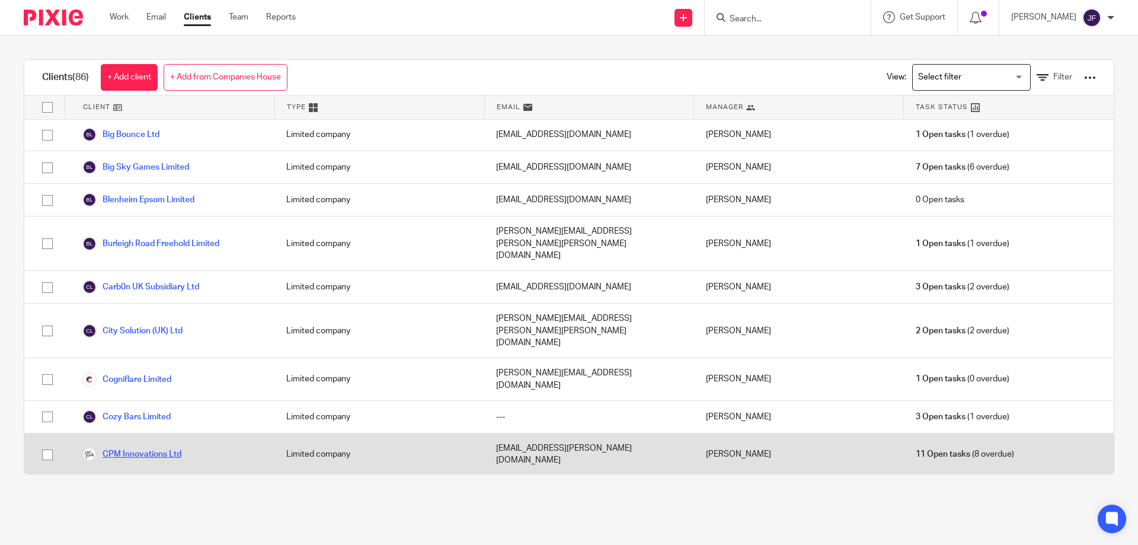
click at [175, 447] on link "CPM Innovations Ltd" at bounding box center [131, 454] width 99 height 14
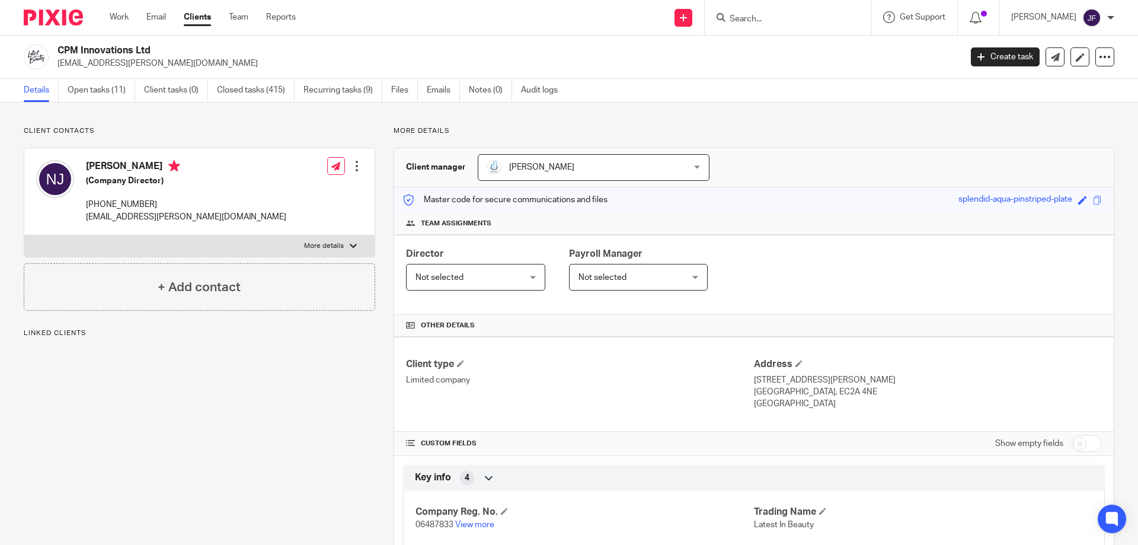
click at [97, 81] on link "Open tasks (11)" at bounding box center [102, 90] width 68 height 23
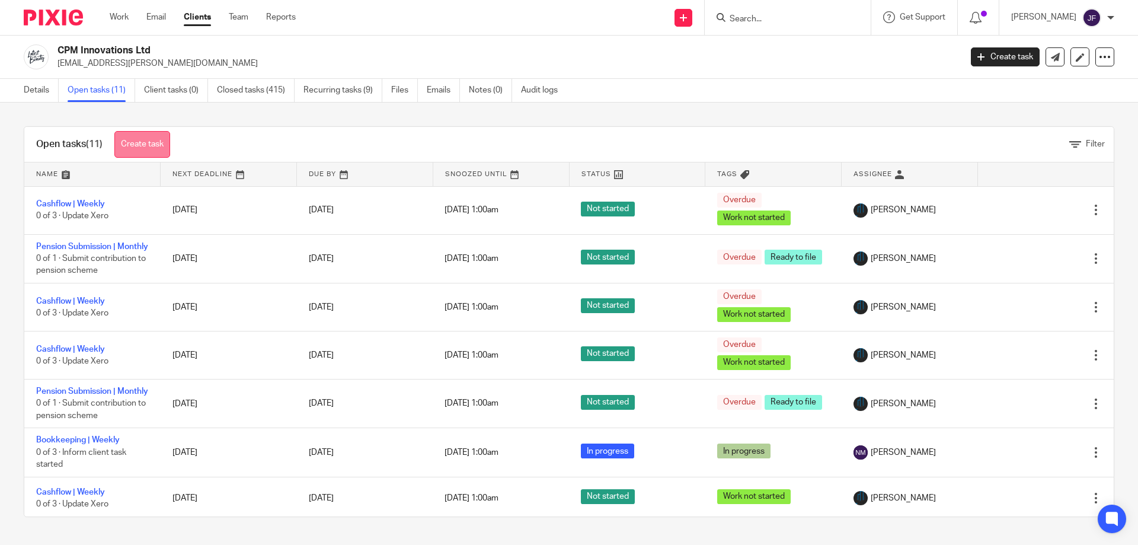
click at [136, 140] on link "Create task" at bounding box center [142, 144] width 56 height 27
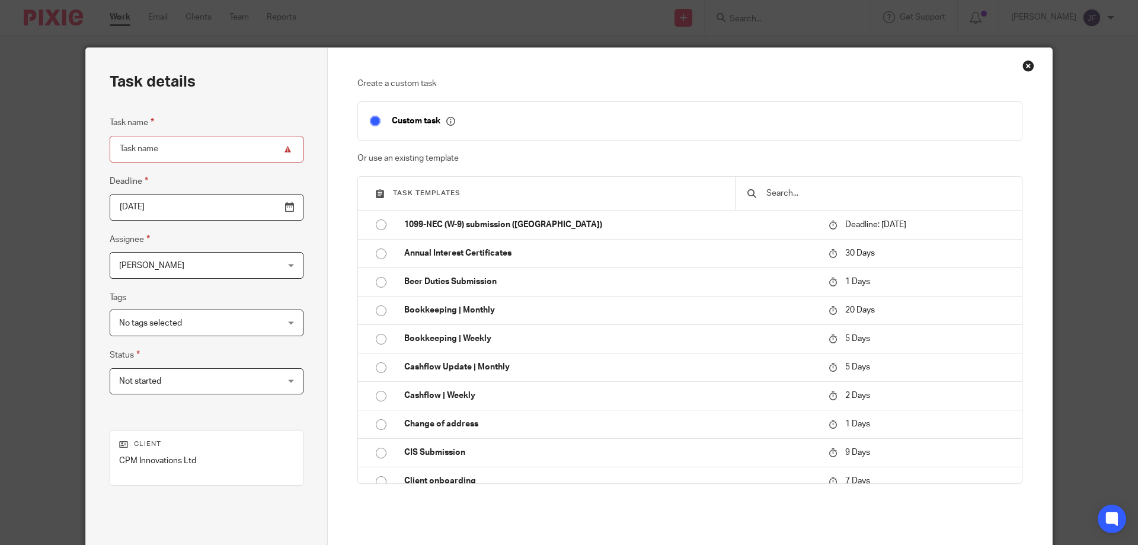
click at [193, 261] on span "[PERSON_NAME]" at bounding box center [192, 264] width 147 height 25
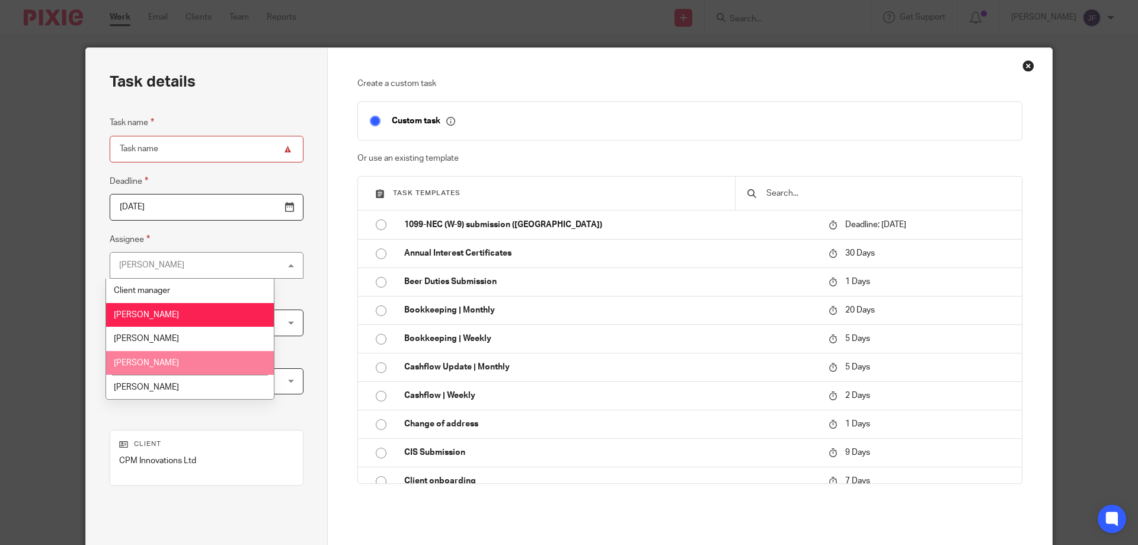
click at [170, 359] on li "[PERSON_NAME]" at bounding box center [190, 363] width 168 height 24
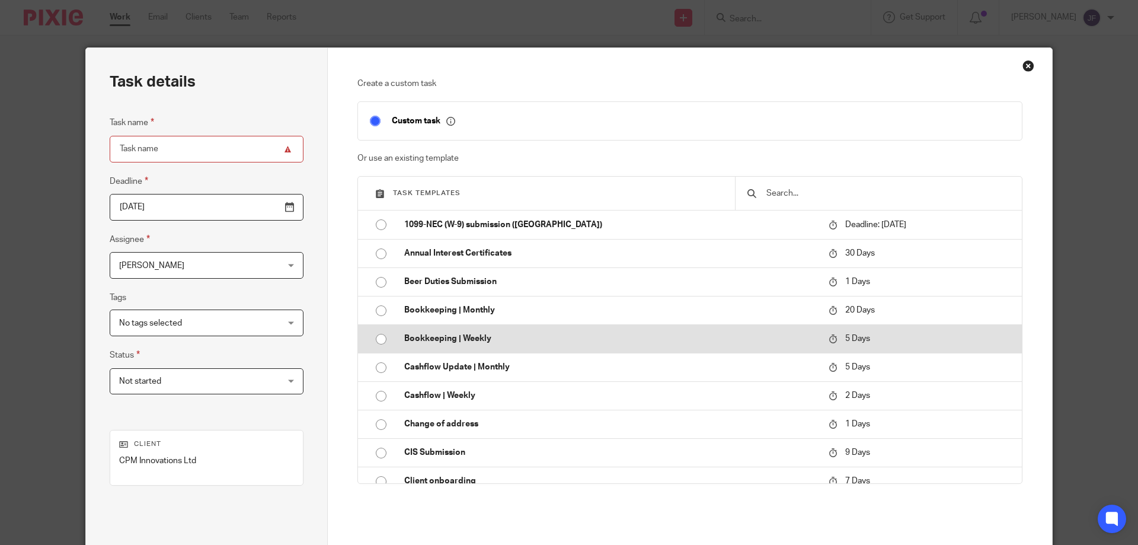
click at [379, 338] on input "radio" at bounding box center [381, 339] width 23 height 23
type input "[DATE]"
type input "Bookkeeping | Weekly"
checkbox input "false"
radio input "false"
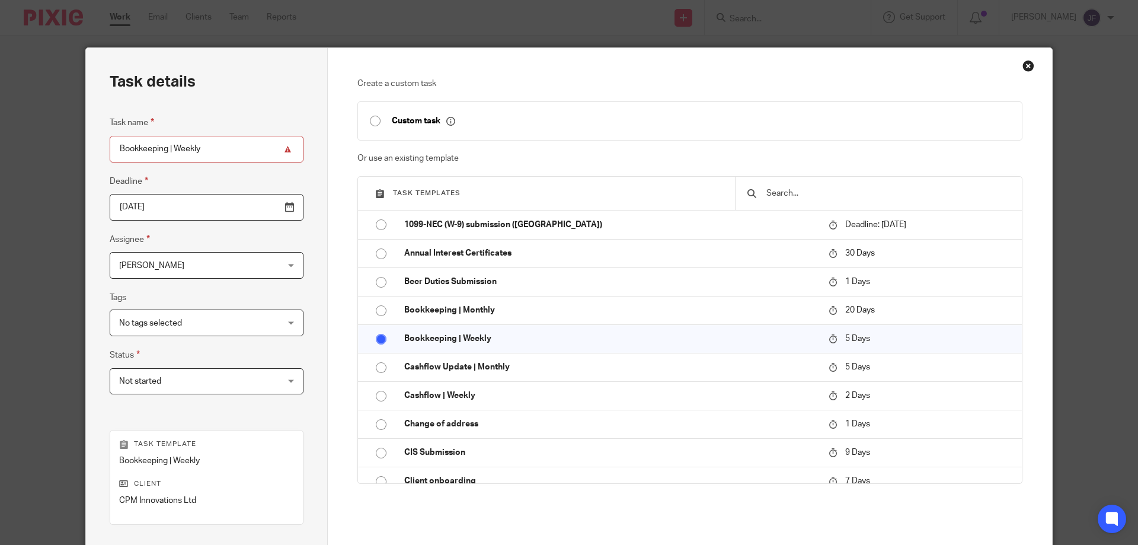
click at [188, 382] on span "Not started" at bounding box center [192, 381] width 147 height 25
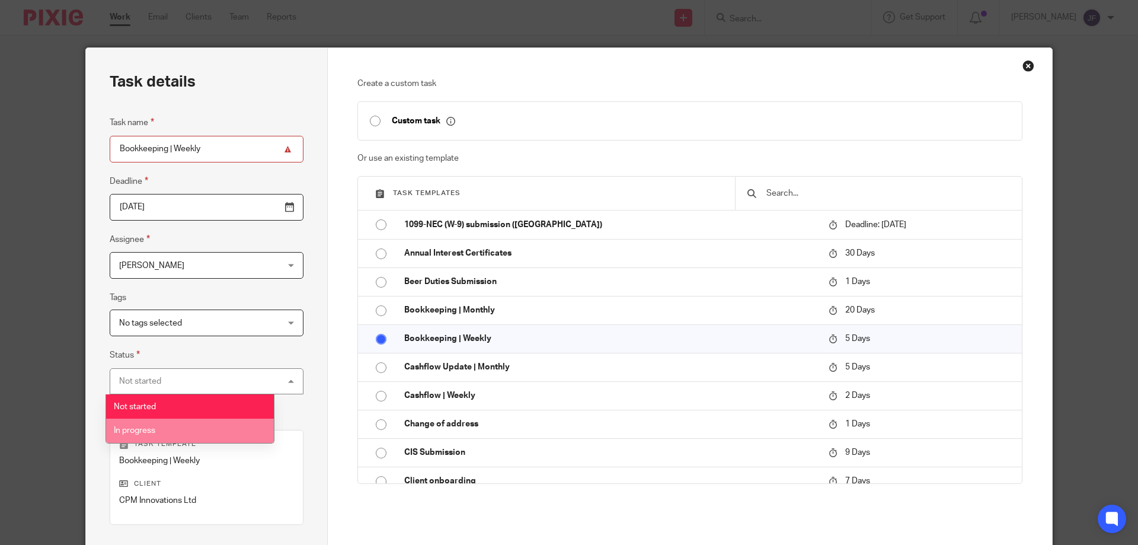
click at [139, 431] on span "In progress" at bounding box center [134, 430] width 41 height 8
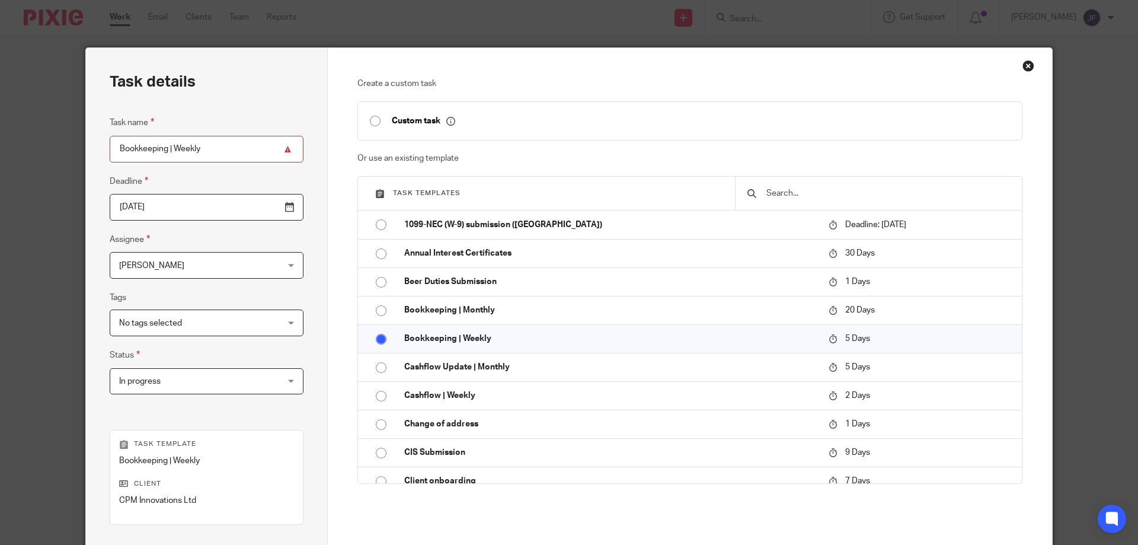
click at [194, 327] on span "No tags selected" at bounding box center [192, 322] width 147 height 25
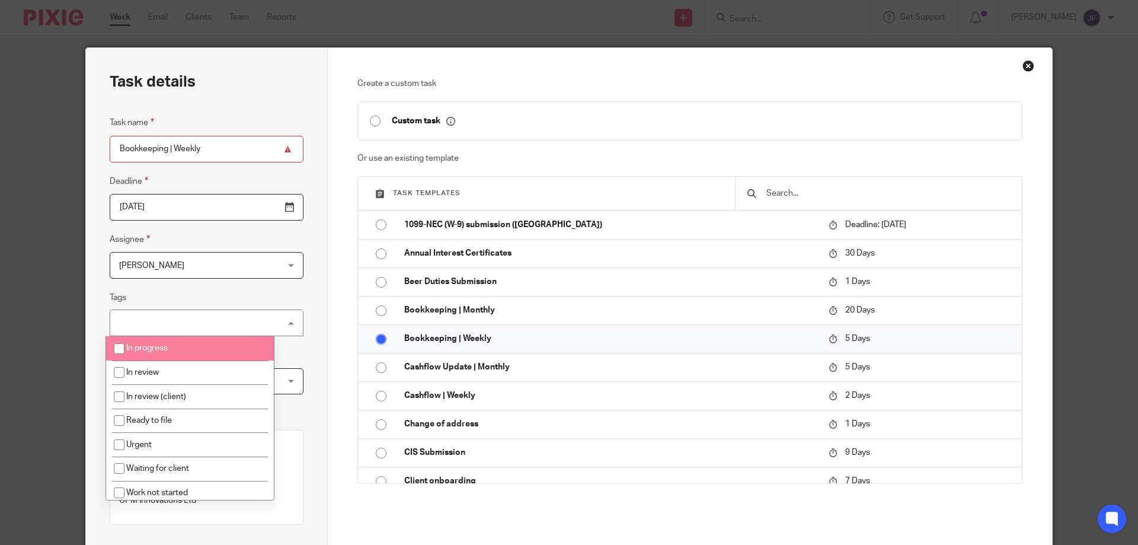
click at [162, 347] on span "In progress" at bounding box center [146, 348] width 41 height 8
checkbox input "true"
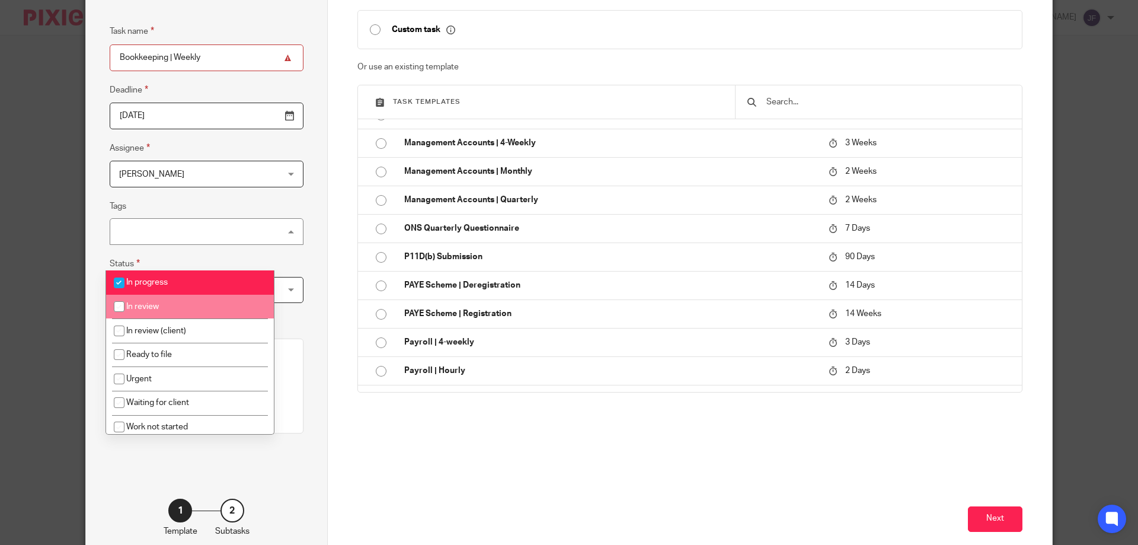
scroll to position [156, 0]
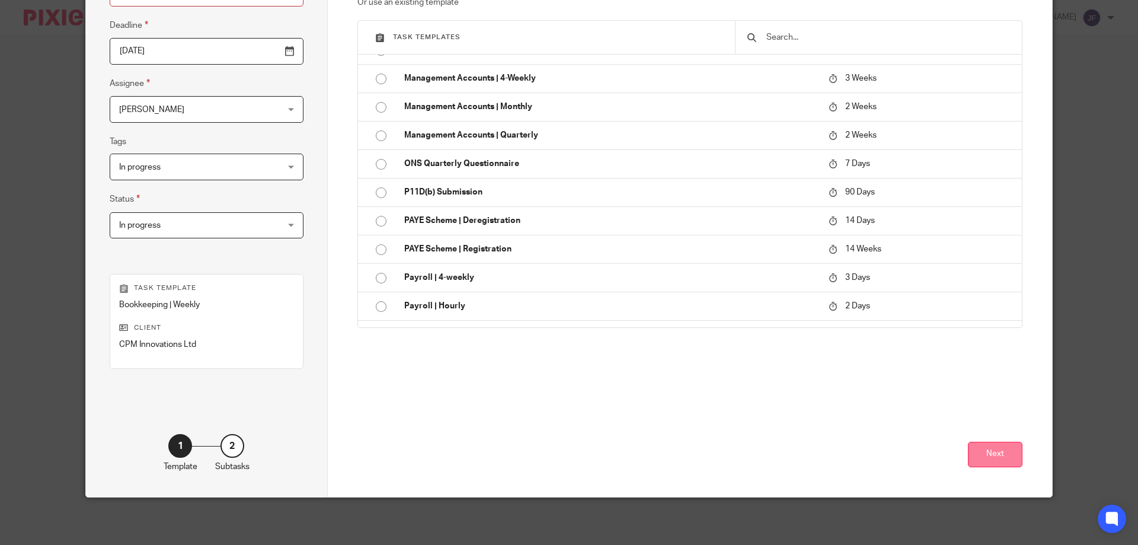
click at [989, 455] on button "Next" at bounding box center [995, 454] width 55 height 25
